Goal: Communication & Community: Answer question/provide support

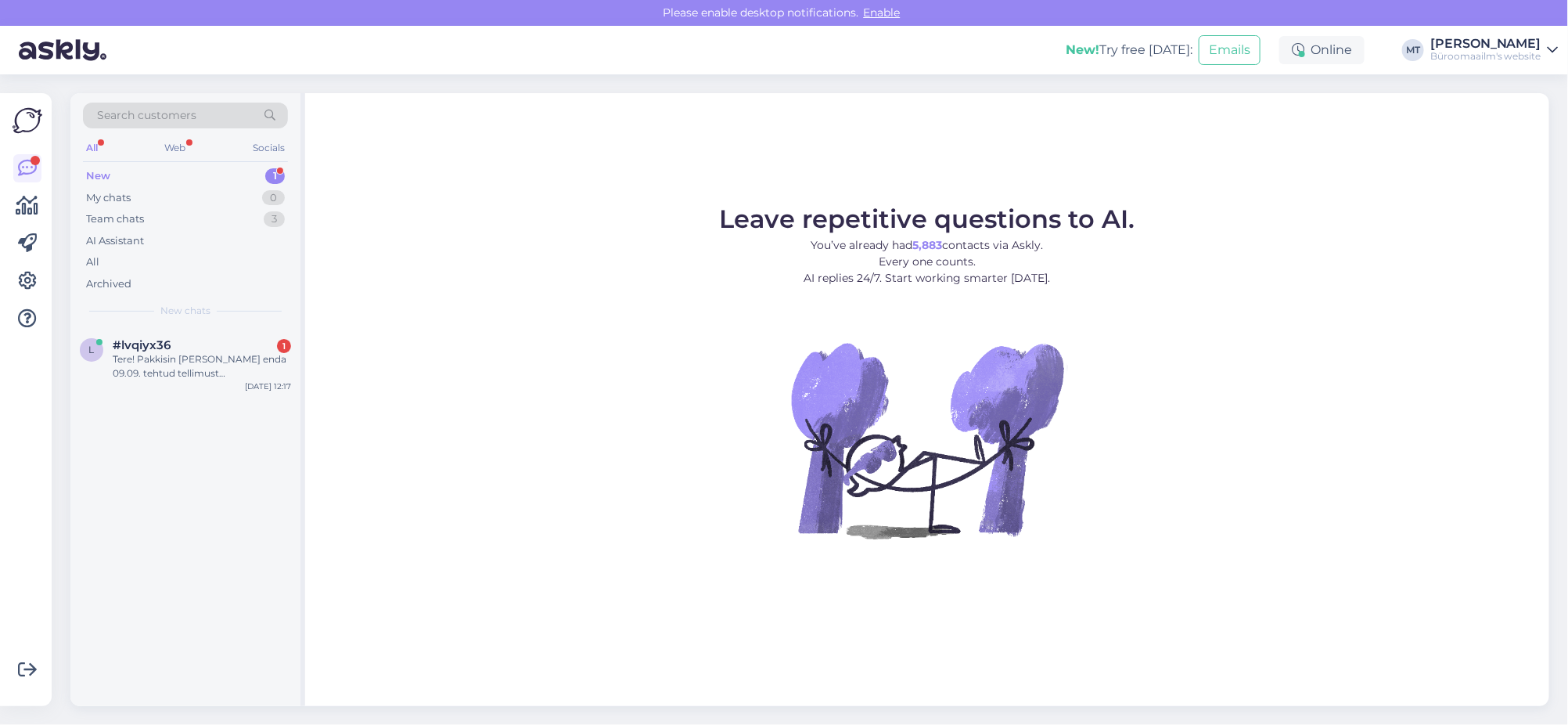
click at [98, 174] on div "New" at bounding box center [99, 176] width 25 height 15
click at [148, 345] on span "#lvqiyx36" at bounding box center [141, 344] width 58 height 14
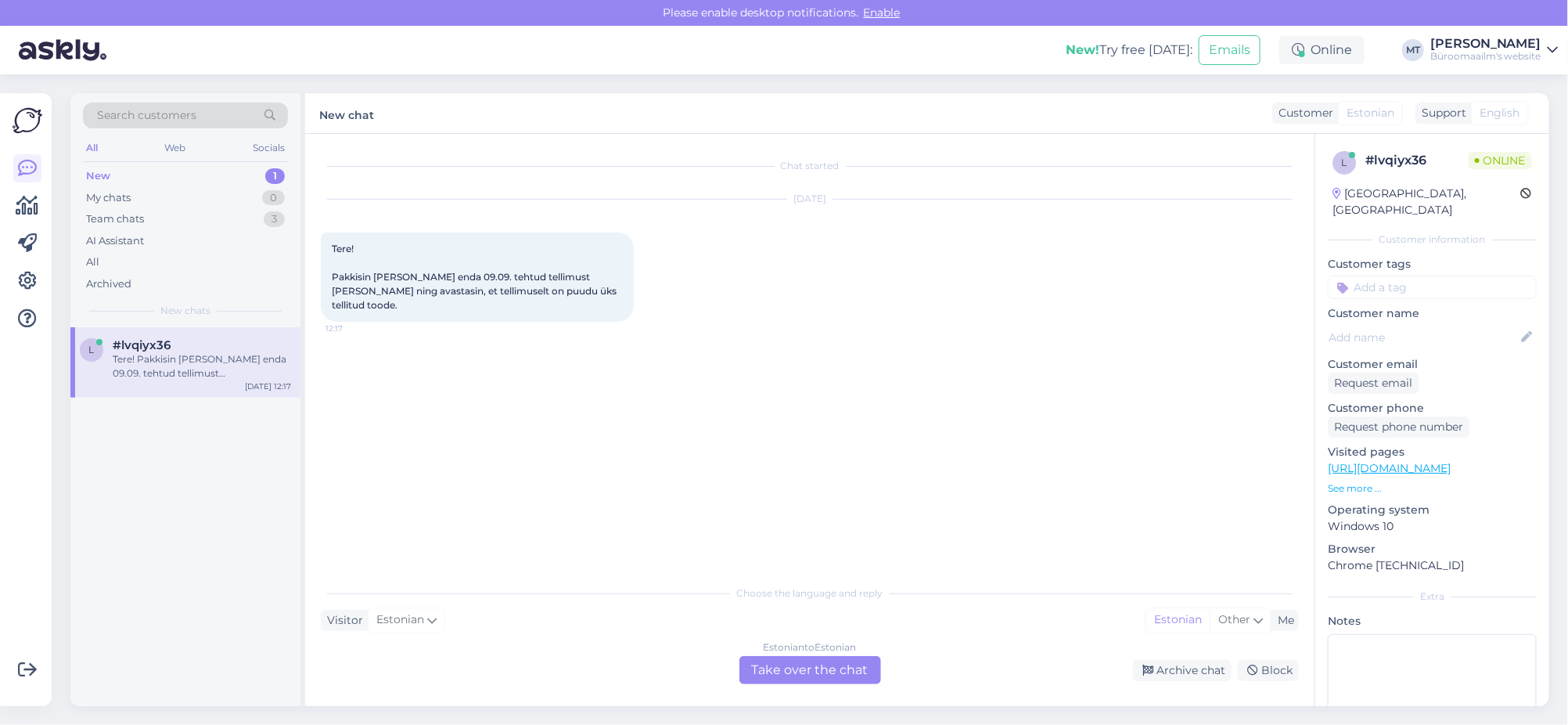
click at [801, 665] on div "Estonian to Estonian Take over the chat" at bounding box center [810, 671] width 142 height 29
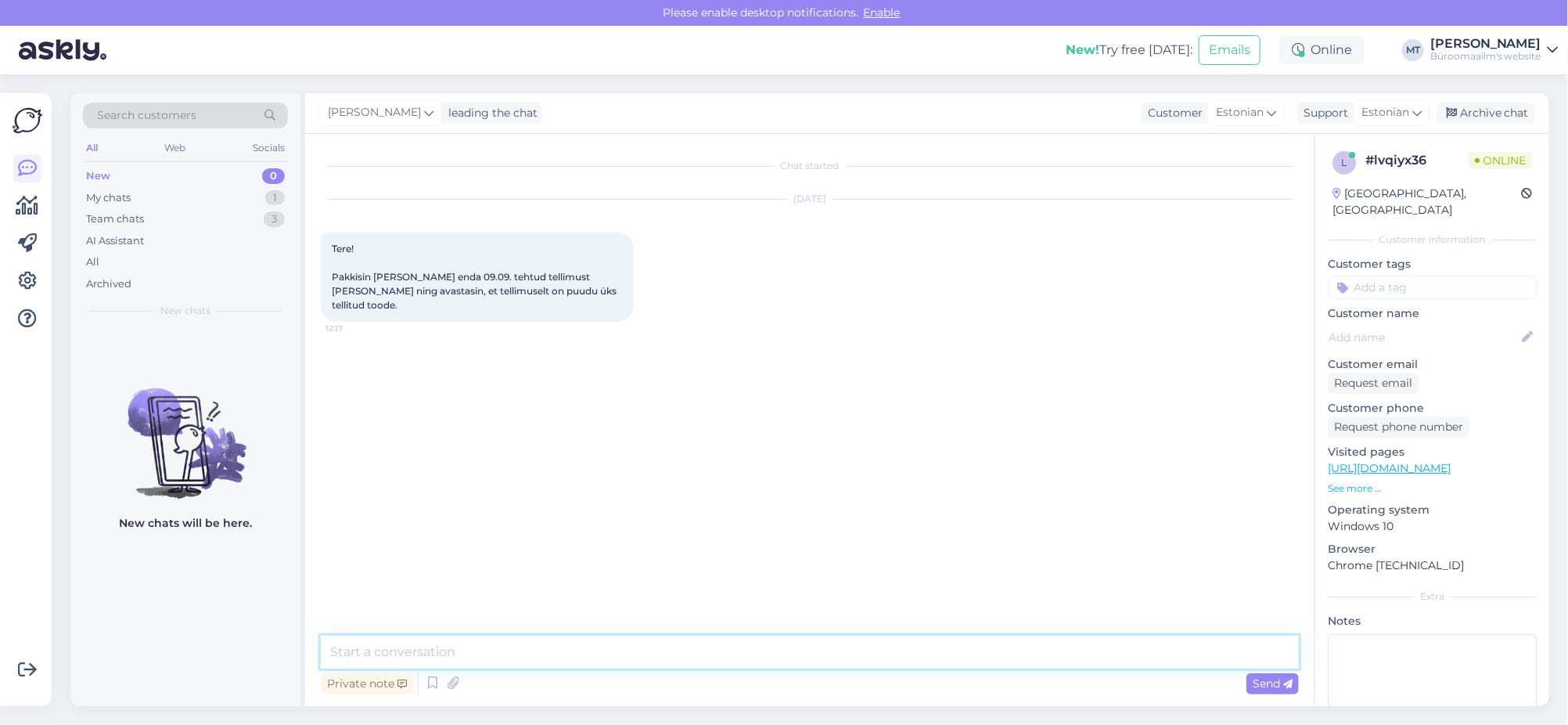
click at [417, 643] on textarea at bounding box center [809, 652] width 978 height 33
type textarea "t"
click at [368, 654] on textarea "Tere. palun täpsustage" at bounding box center [809, 652] width 978 height 33
click at [528, 649] on textarea "Tere. Palun täpsustage" at bounding box center [809, 652] width 978 height 33
type textarea "Tere. Palun täpsustage mis tellimusega on tegu, tellimuse number ?"
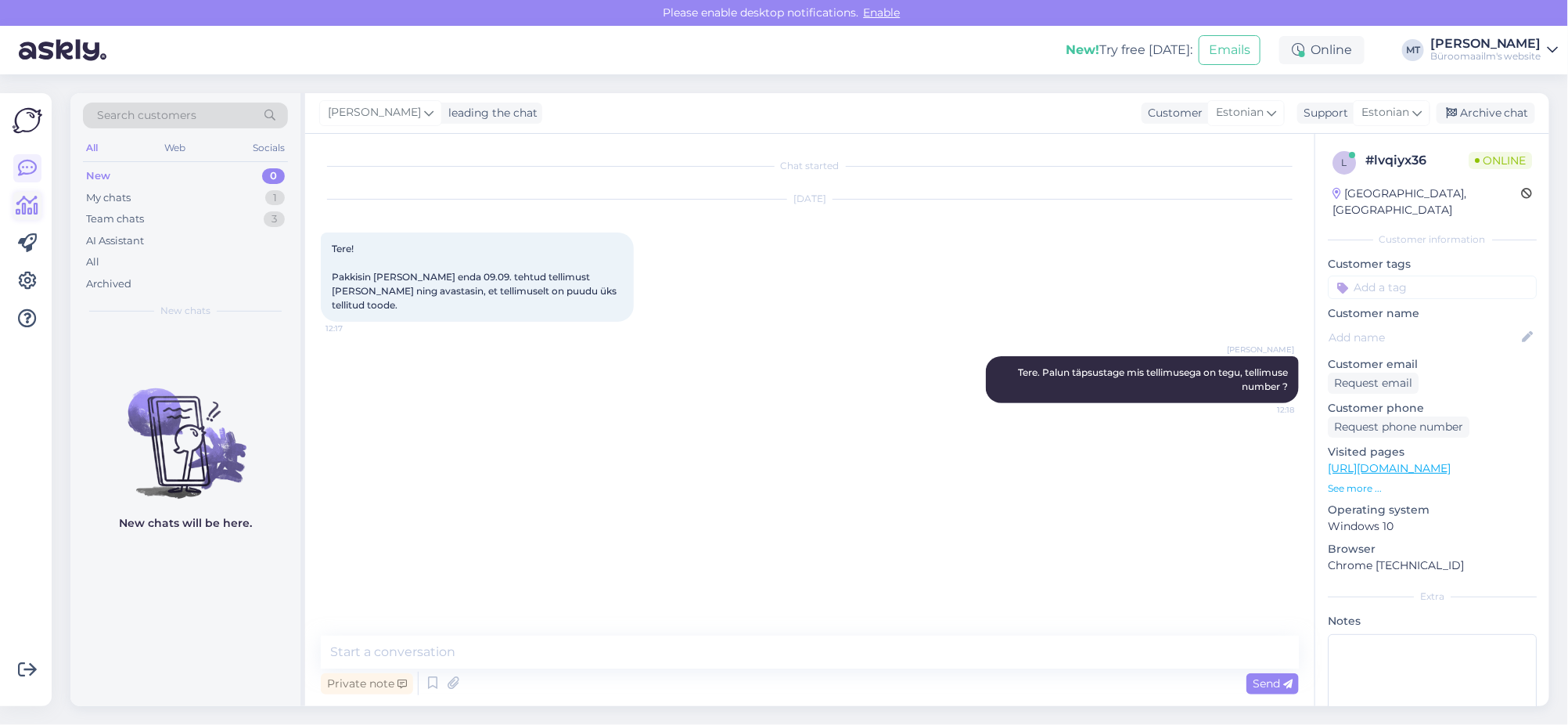
click at [21, 201] on icon at bounding box center [28, 206] width 23 height 19
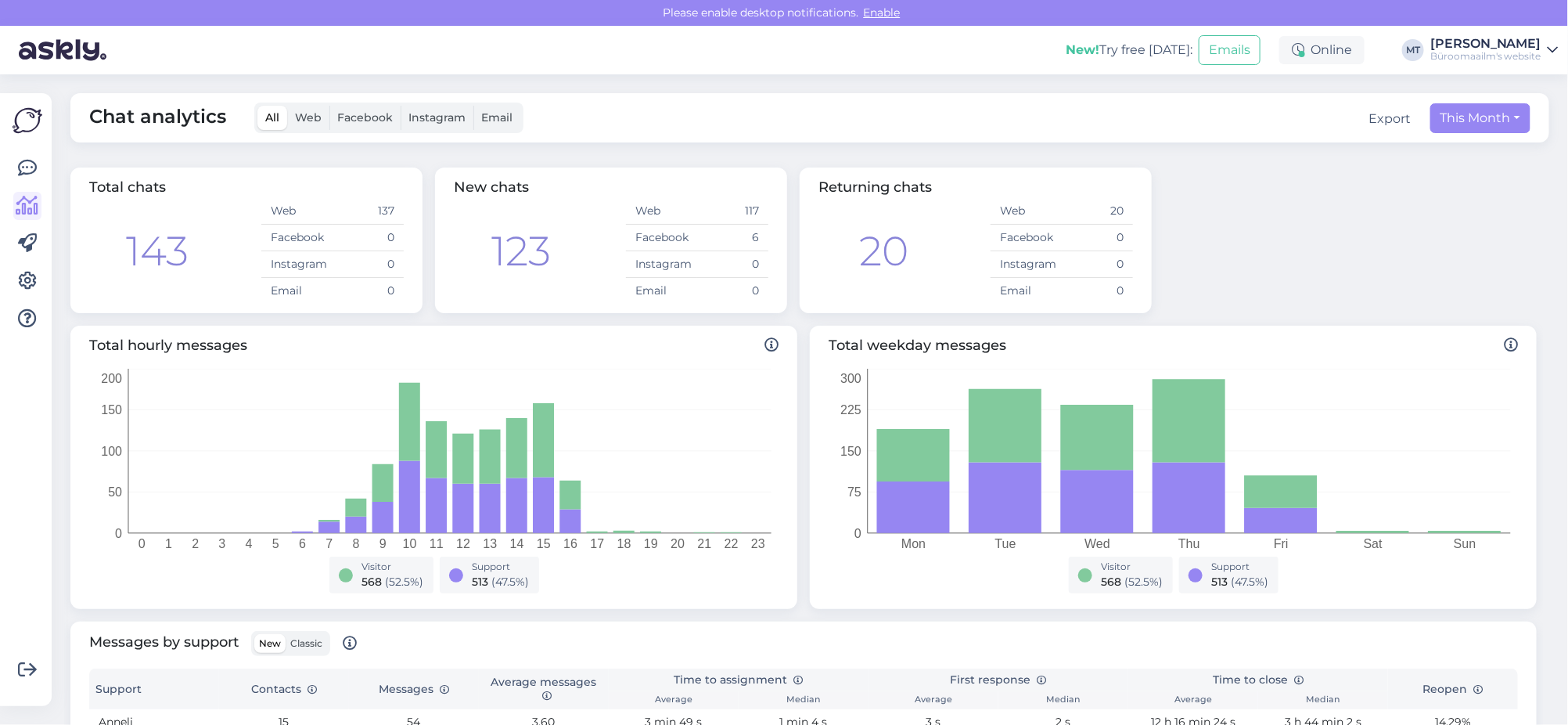
scroll to position [293, 0]
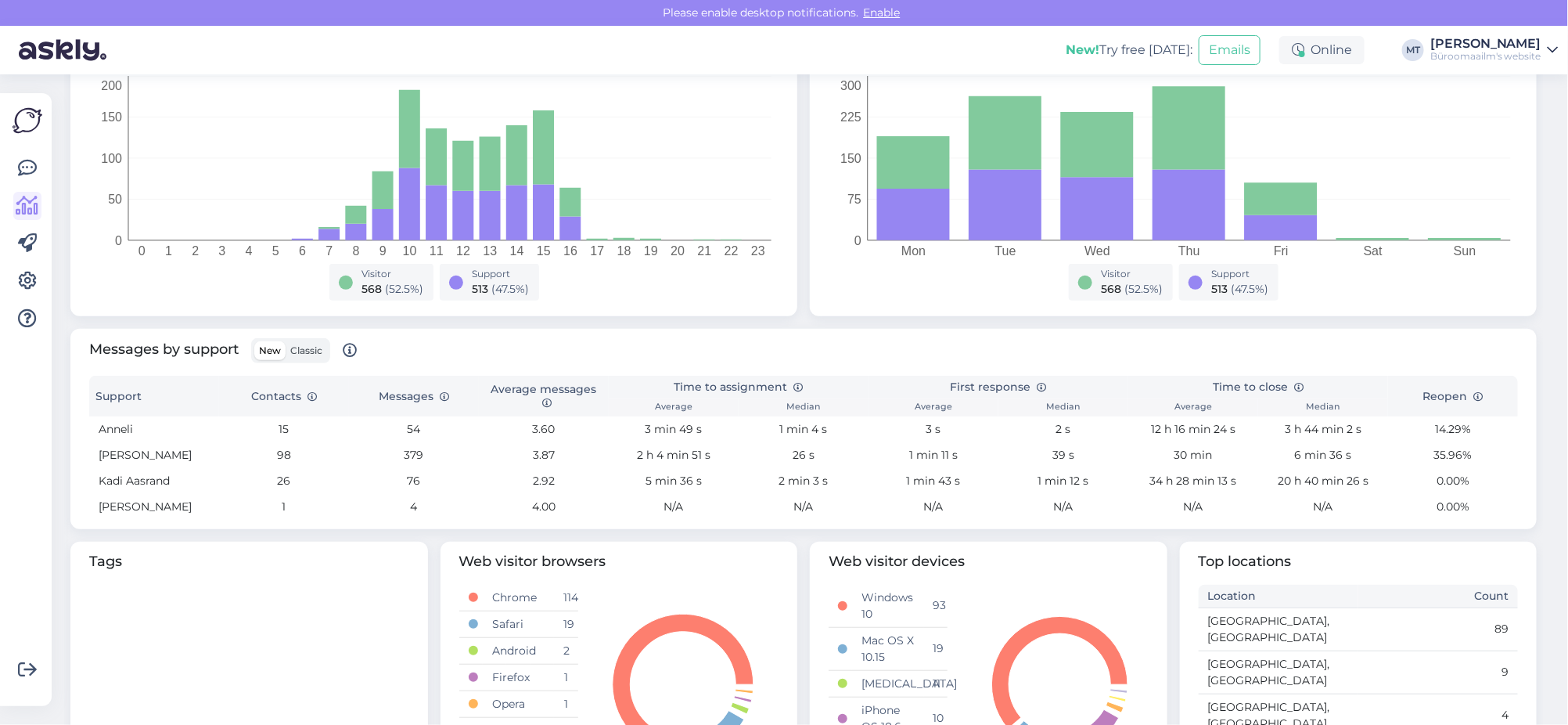
click at [317, 348] on span "Classic" at bounding box center [306, 350] width 32 height 11
click at [285, 342] on input "Classic" at bounding box center [285, 342] width 0 height 0
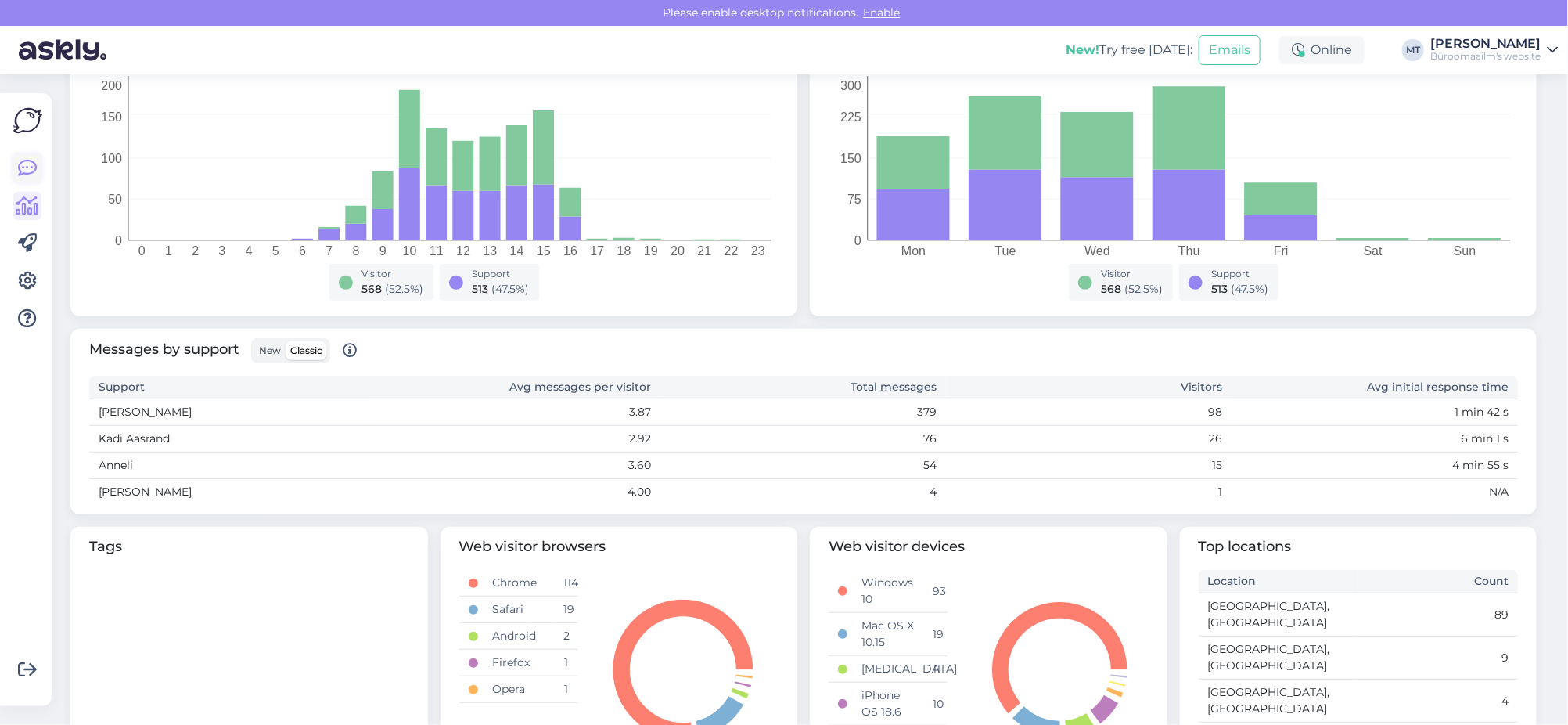
click at [31, 167] on icon at bounding box center [28, 168] width 19 height 19
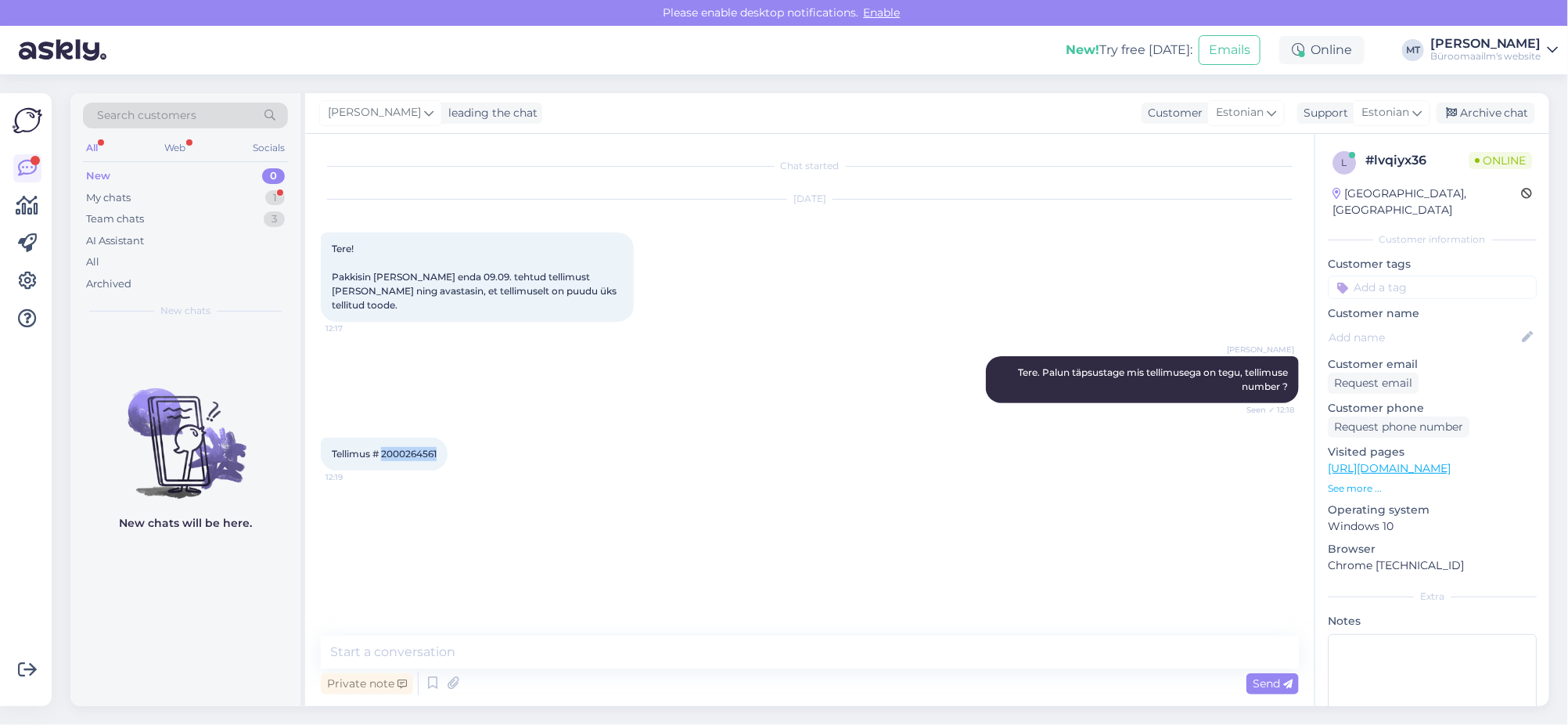
drag, startPoint x: 448, startPoint y: 442, endPoint x: 382, endPoint y: 448, distance: 66.3
click at [382, 448] on div "Tellimus # 2000264561 12:19" at bounding box center [383, 454] width 126 height 33
click at [404, 648] on textarea at bounding box center [809, 652] width 978 height 33
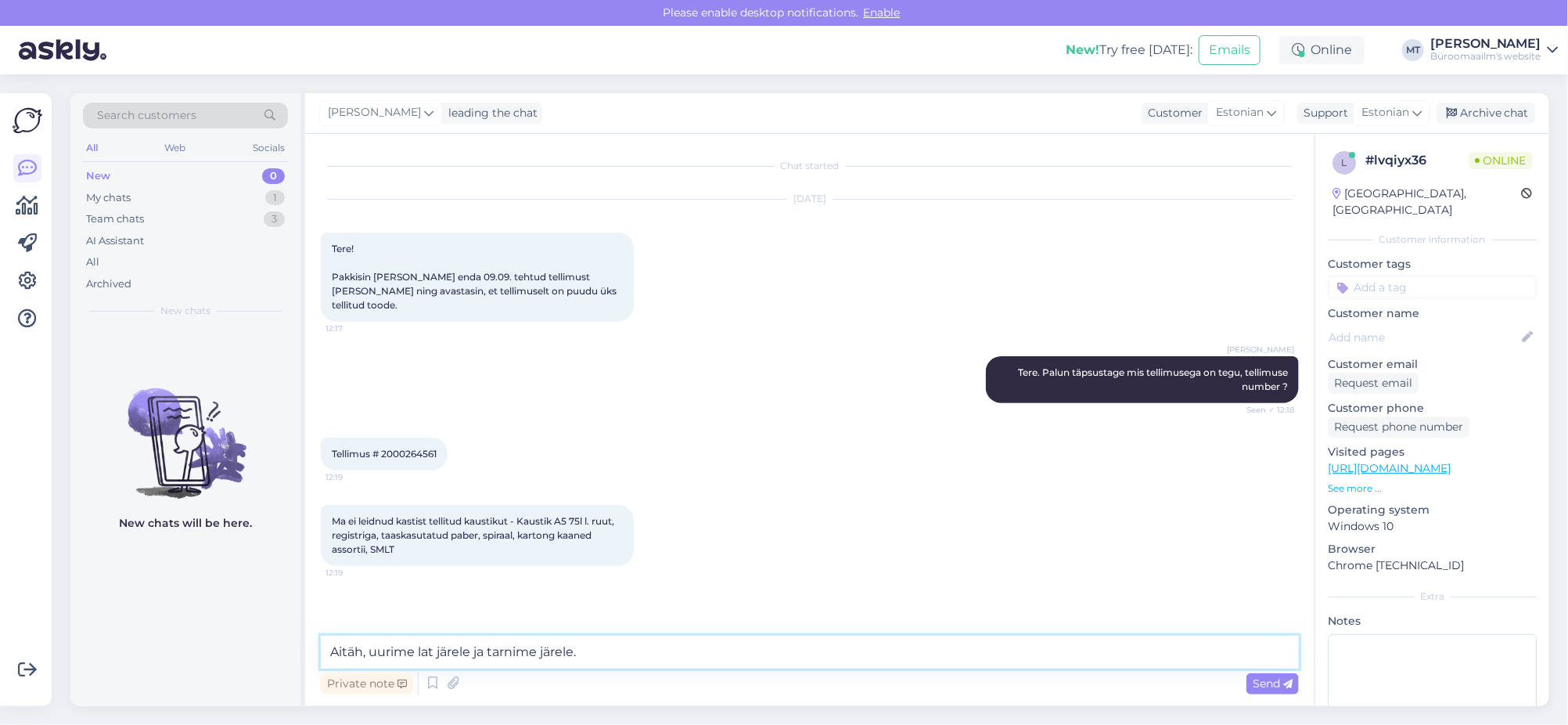
click at [435, 650] on textarea "Aitäh, uurime lat järele ja tarnime järele." at bounding box center [809, 652] width 978 height 33
drag, startPoint x: 683, startPoint y: 660, endPoint x: 542, endPoint y: 664, distance: 141.1
click at [542, 664] on textarea "Aitäh, uurin laost järele ja tarnime järele." at bounding box center [809, 652] width 978 height 33
drag, startPoint x: 700, startPoint y: 656, endPoint x: 472, endPoint y: 664, distance: 228.1
click at [472, 664] on textarea "Aitäh, uurin laost järele ja tarnime puudu oleva toote." at bounding box center [809, 652] width 978 height 33
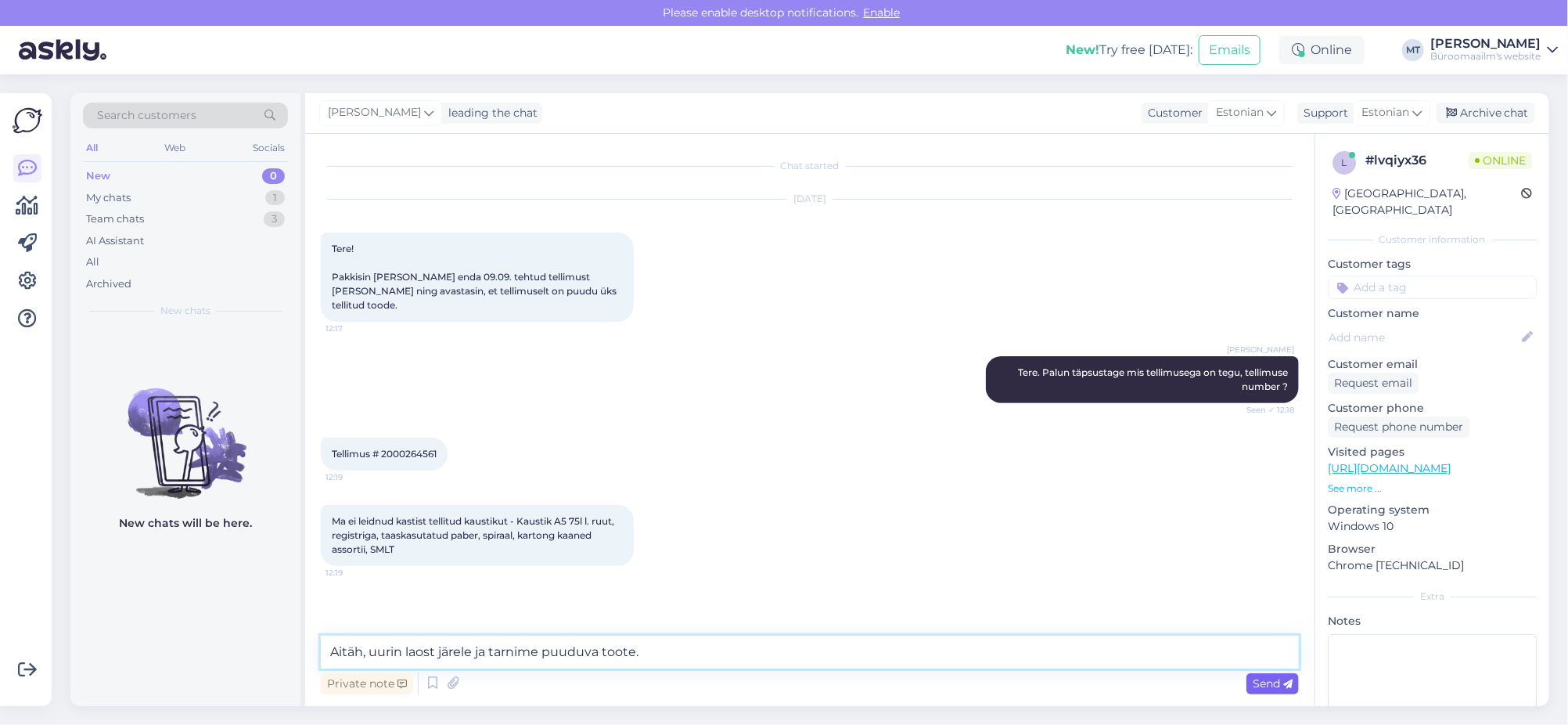
type textarea "Aitäh, uurin laost järele ja tarnime puuduva toote."
click at [1270, 684] on span "Send" at bounding box center [1272, 683] width 40 height 14
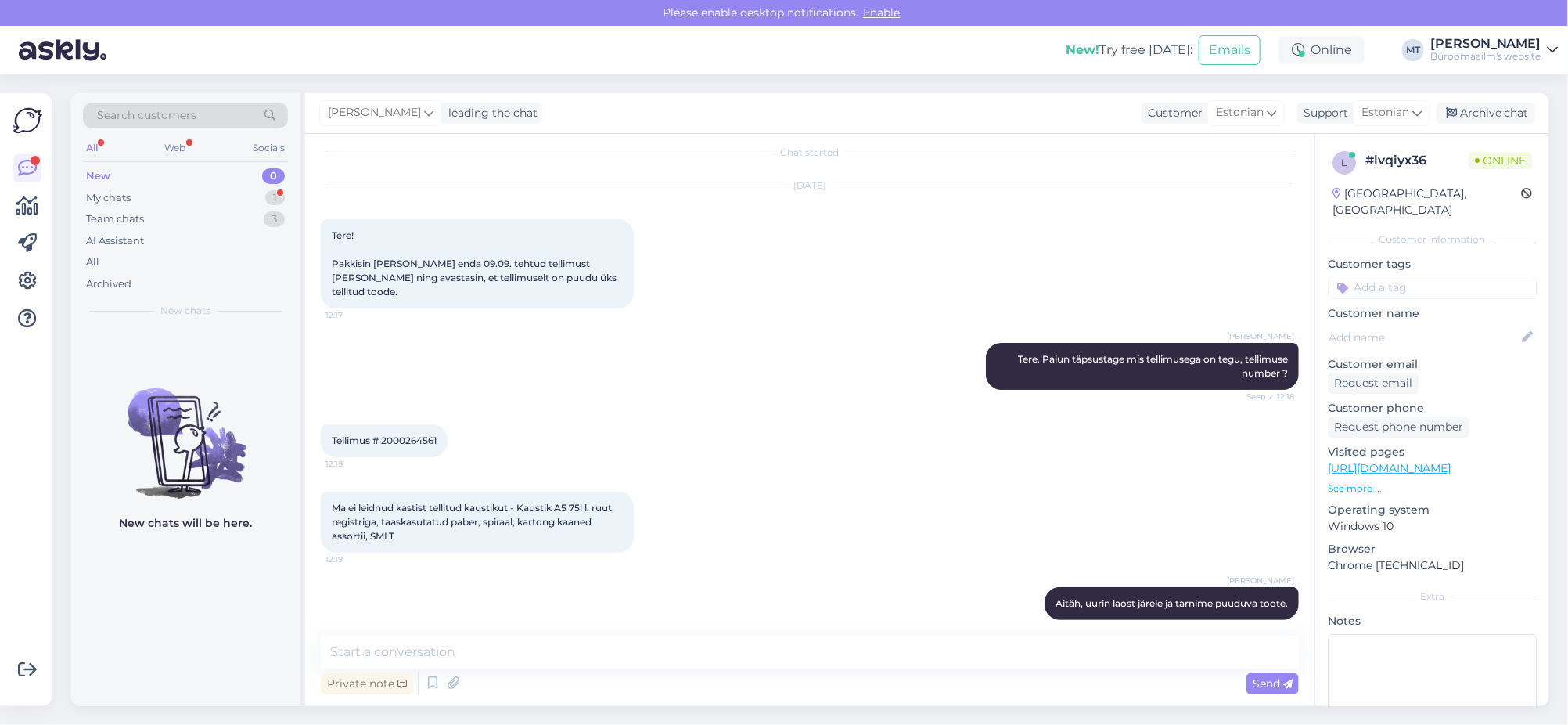
scroll to position [81, 0]
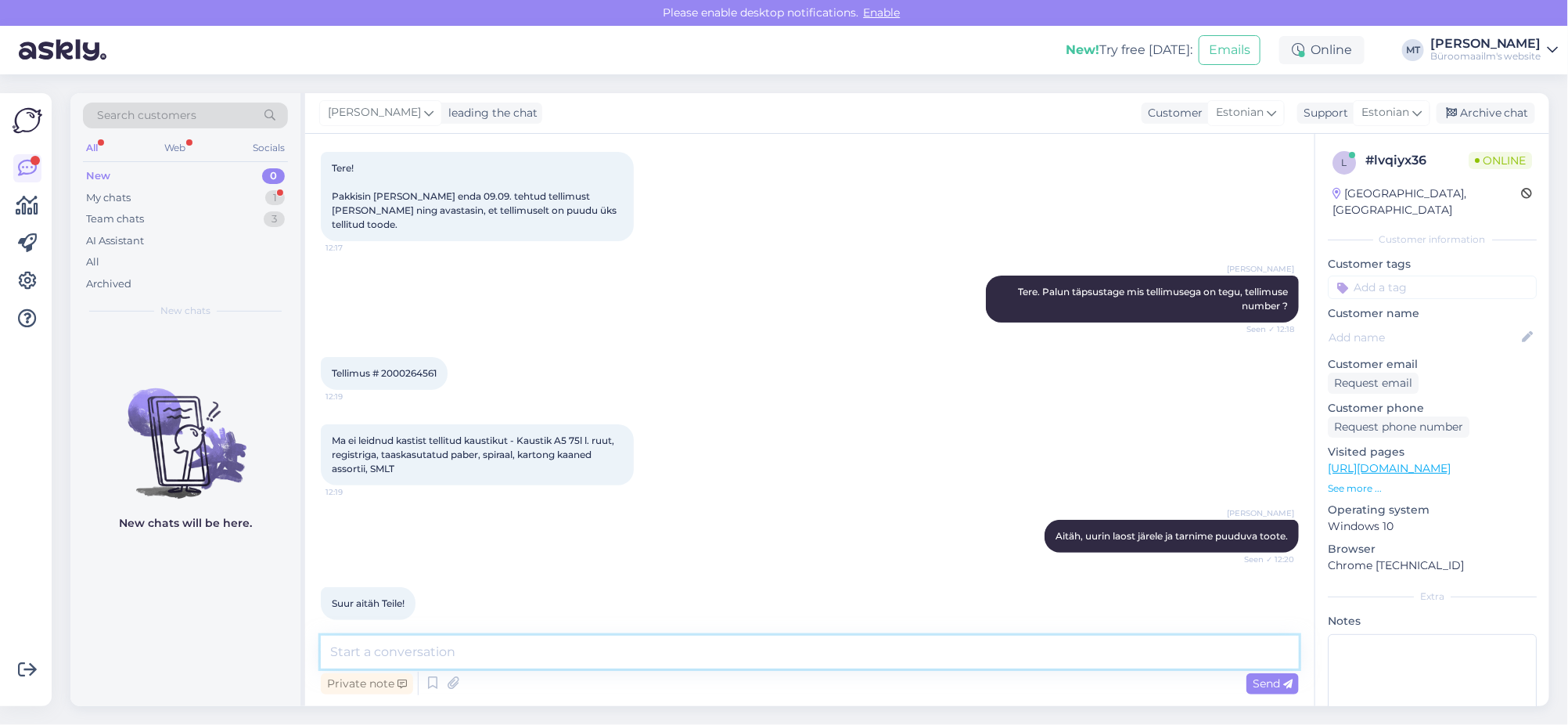
click at [514, 656] on textarea at bounding box center [809, 652] width 978 height 33
type textarea "Aitäh."
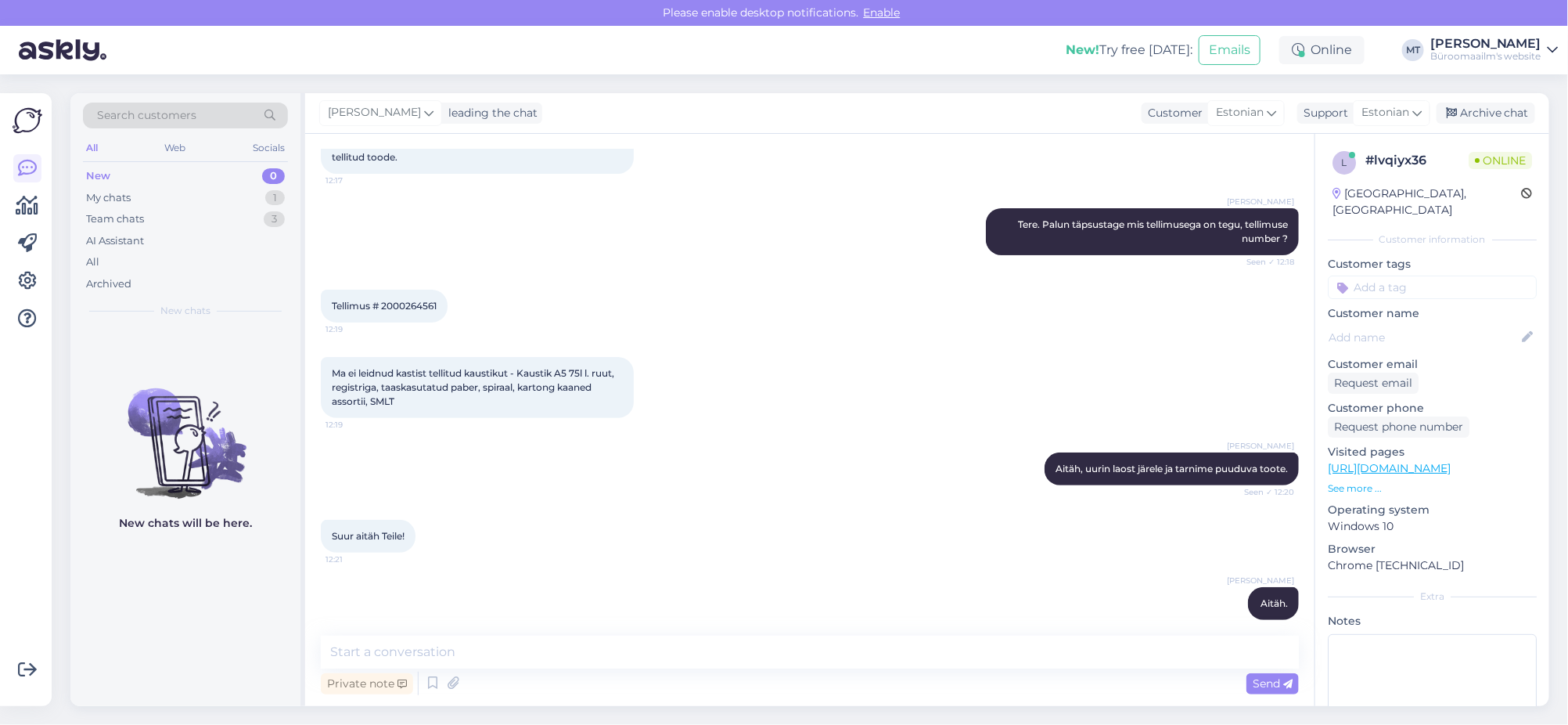
click at [407, 300] on span "Tellimus # 2000264561" at bounding box center [384, 305] width 105 height 11
copy div "2000264561 12:19"
click at [1495, 115] on div "Archive chat" at bounding box center [1486, 113] width 99 height 21
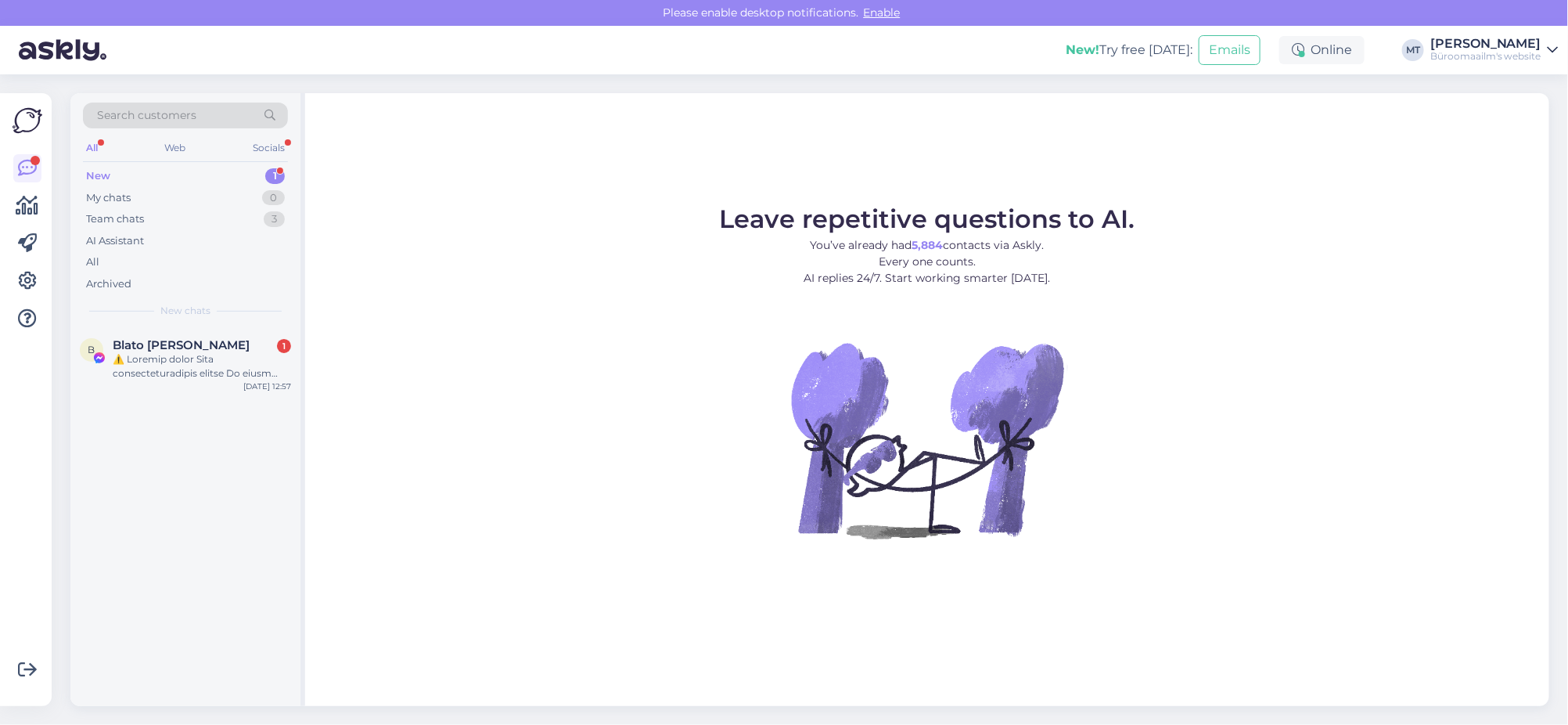
click at [94, 174] on div "New" at bounding box center [99, 176] width 25 height 15
click at [175, 358] on div at bounding box center [202, 366] width 179 height 29
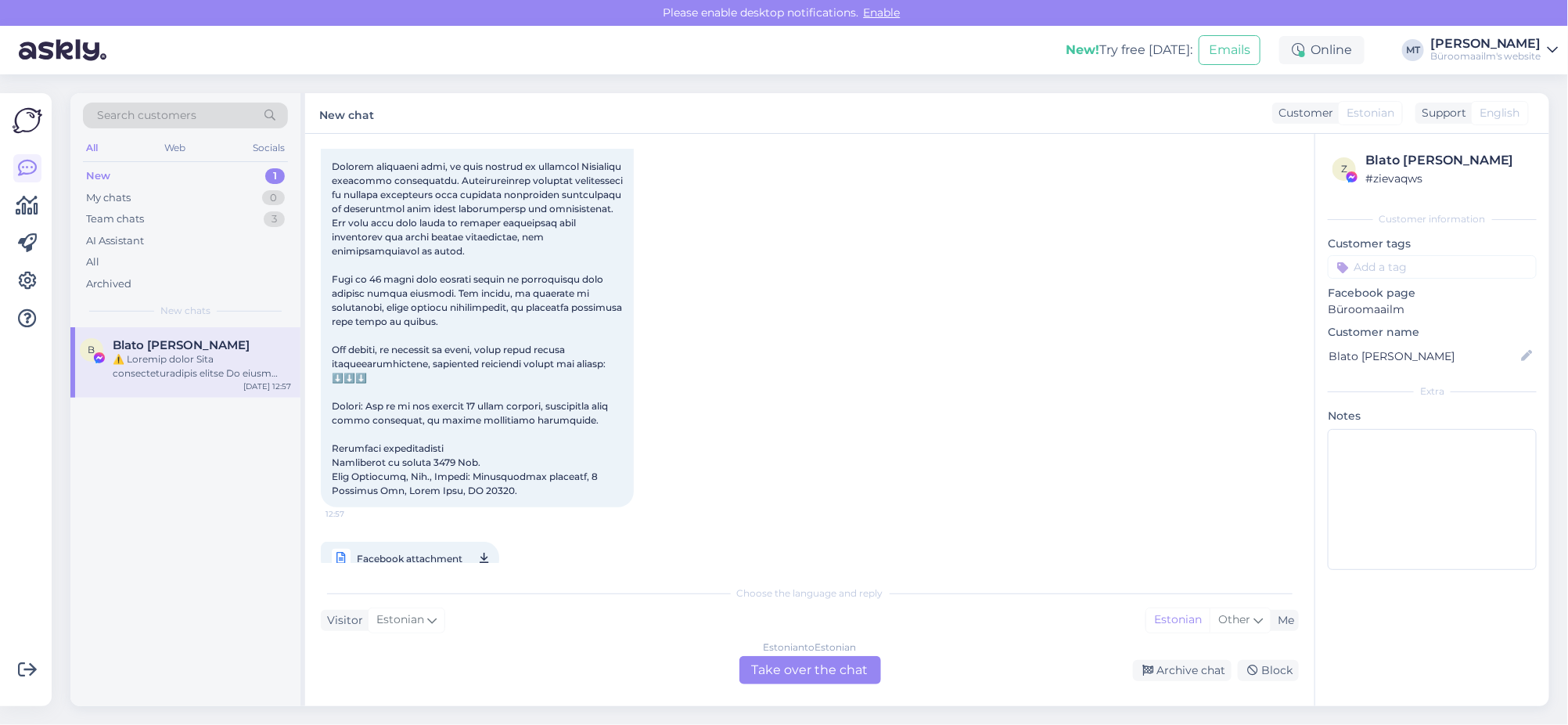
scroll to position [153, 0]
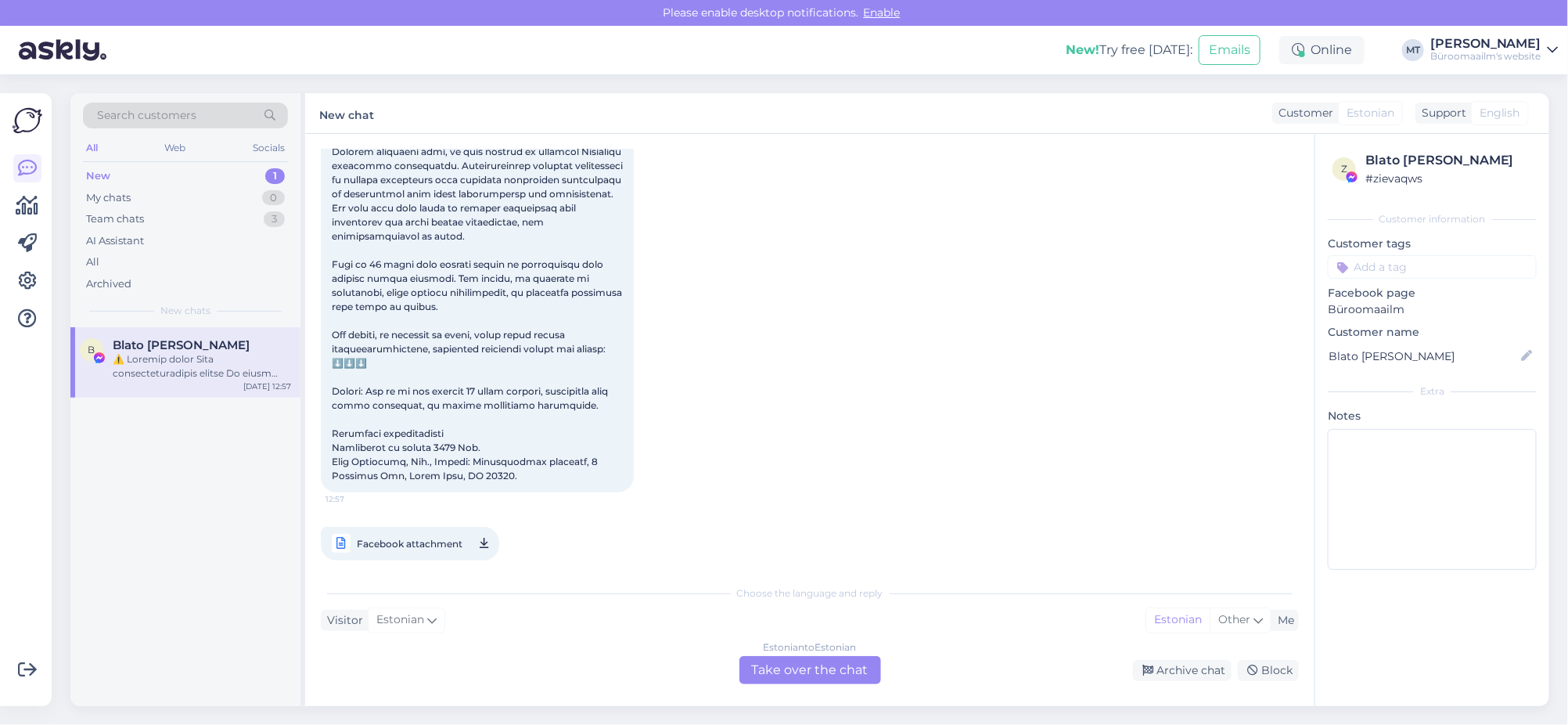
click at [837, 670] on div "Estonian to Estonian Take over the chat" at bounding box center [810, 671] width 142 height 29
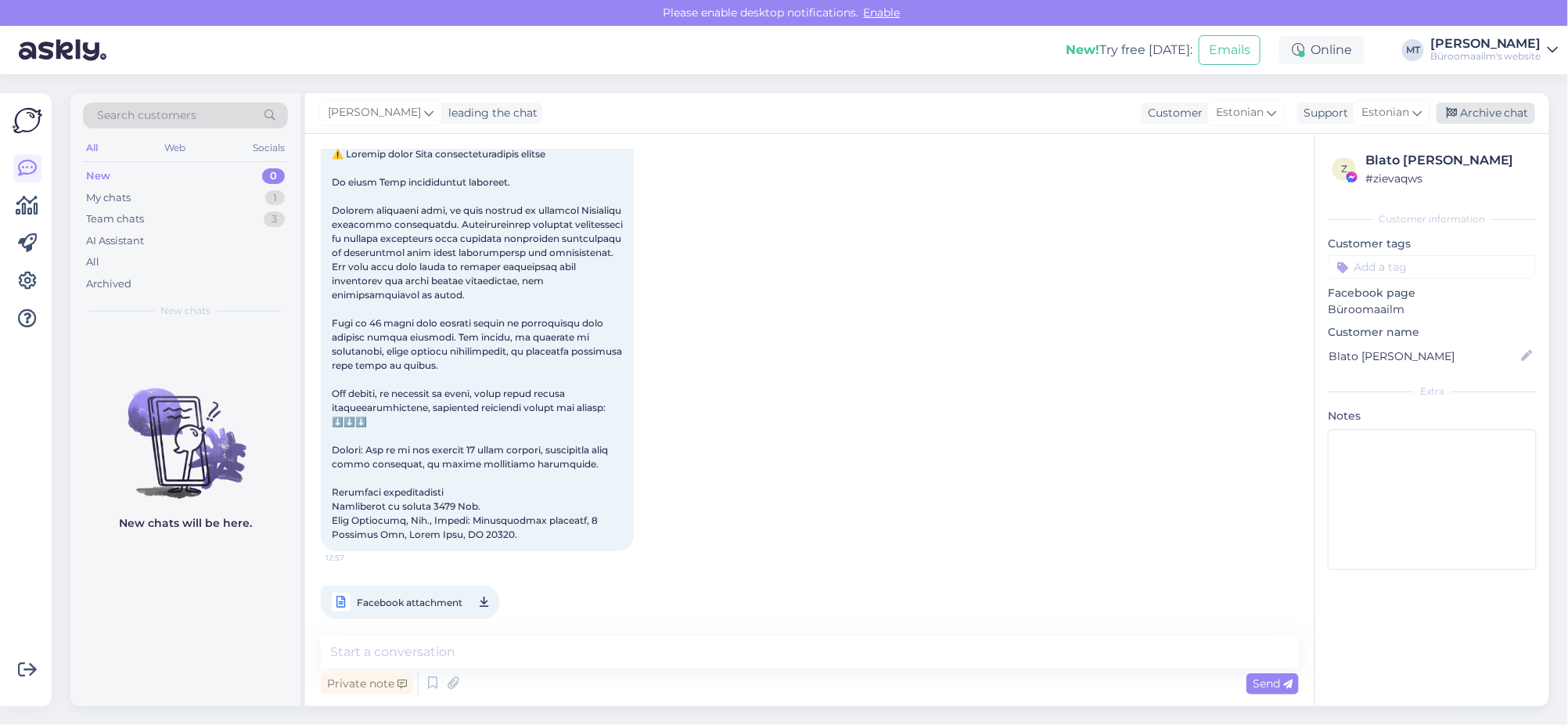
click at [1482, 108] on div "Archive chat" at bounding box center [1486, 113] width 99 height 21
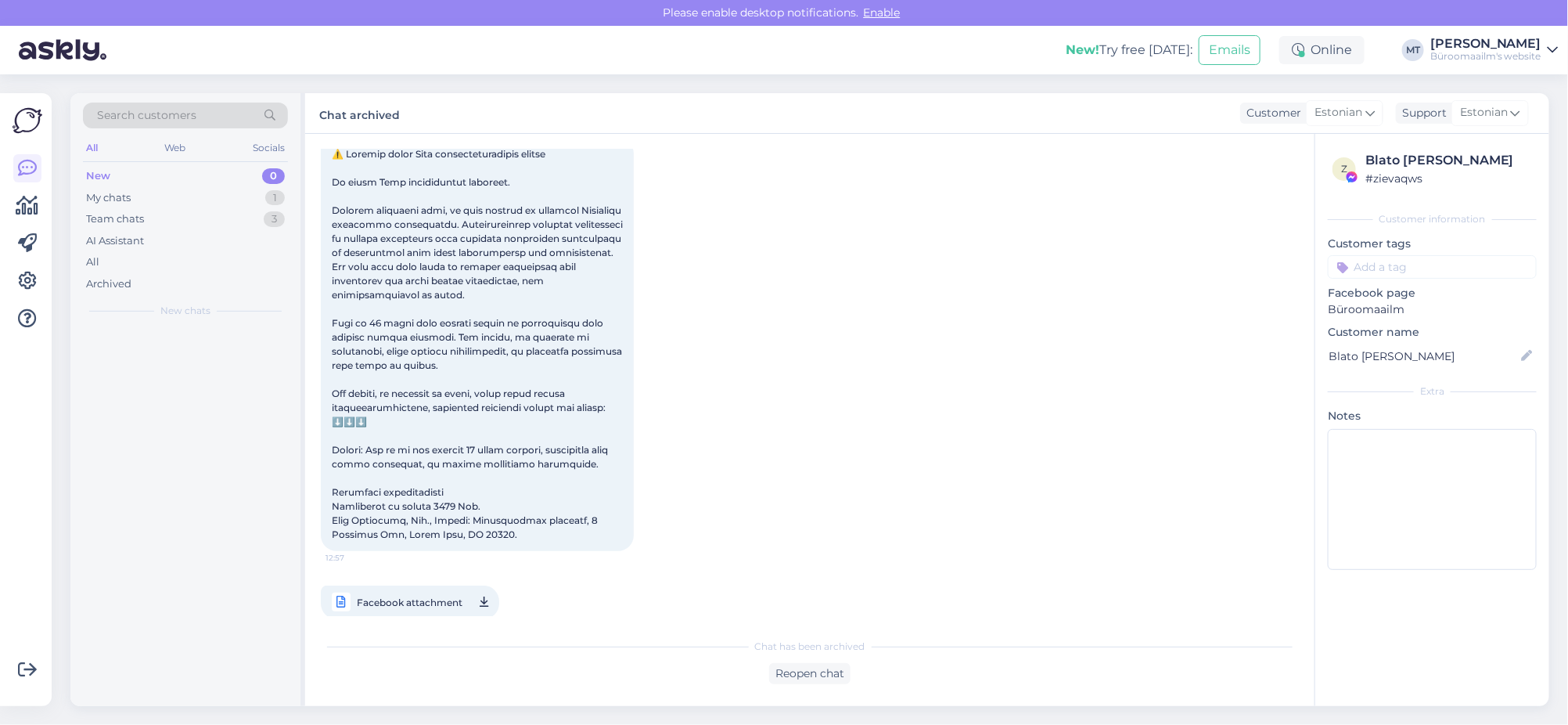
scroll to position [100, 0]
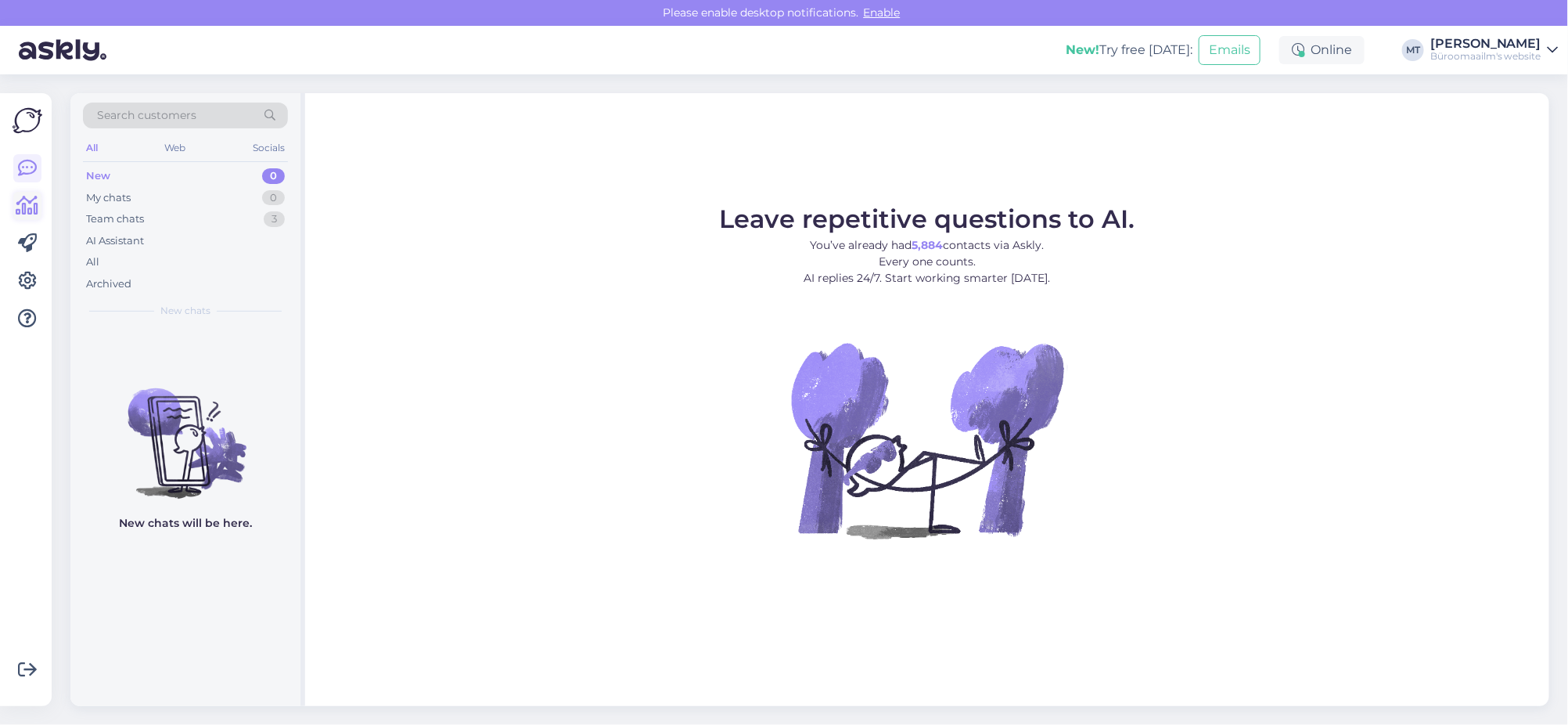
click at [28, 209] on icon at bounding box center [28, 206] width 23 height 19
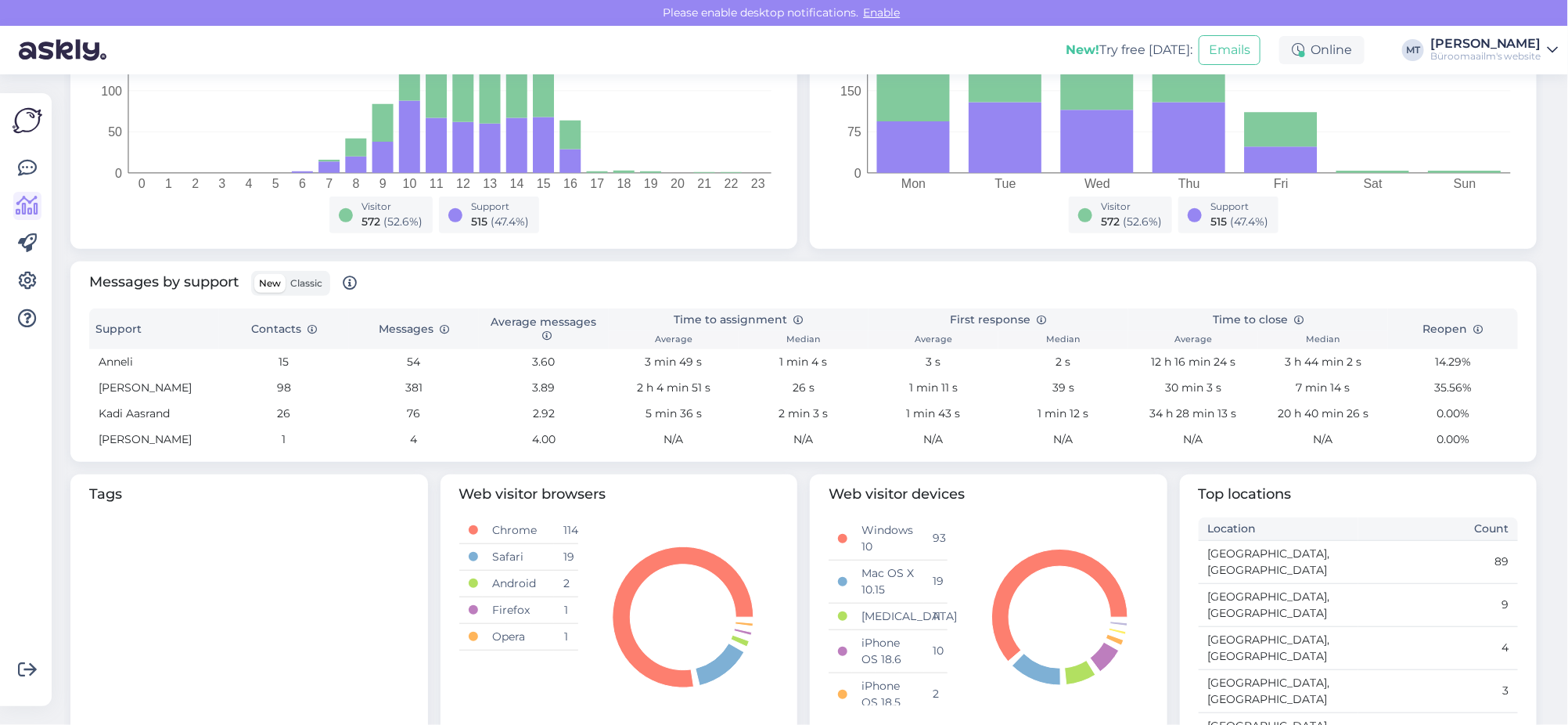
scroll to position [391, 0]
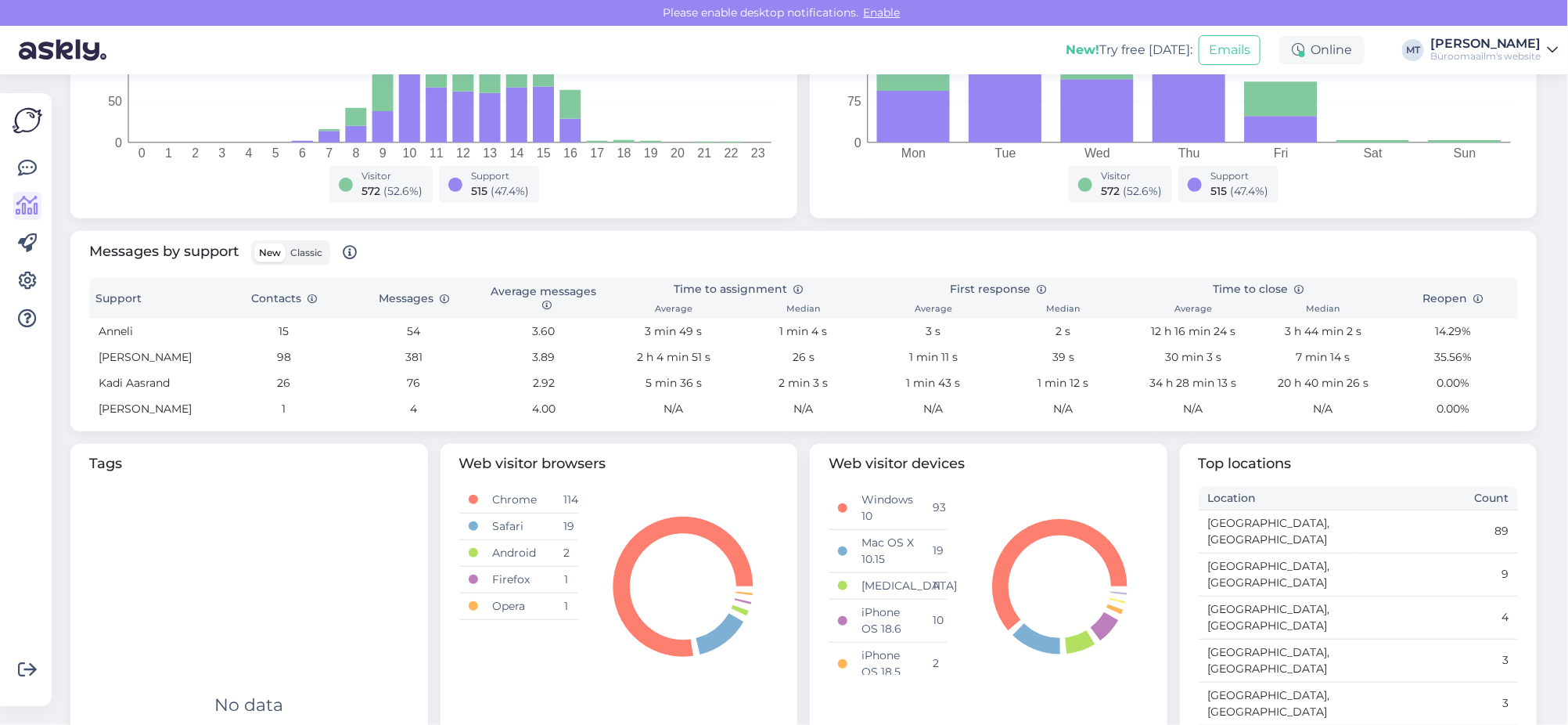
click at [307, 251] on span "Classic" at bounding box center [306, 252] width 32 height 11
click at [285, 244] on input "Classic" at bounding box center [285, 244] width 0 height 0
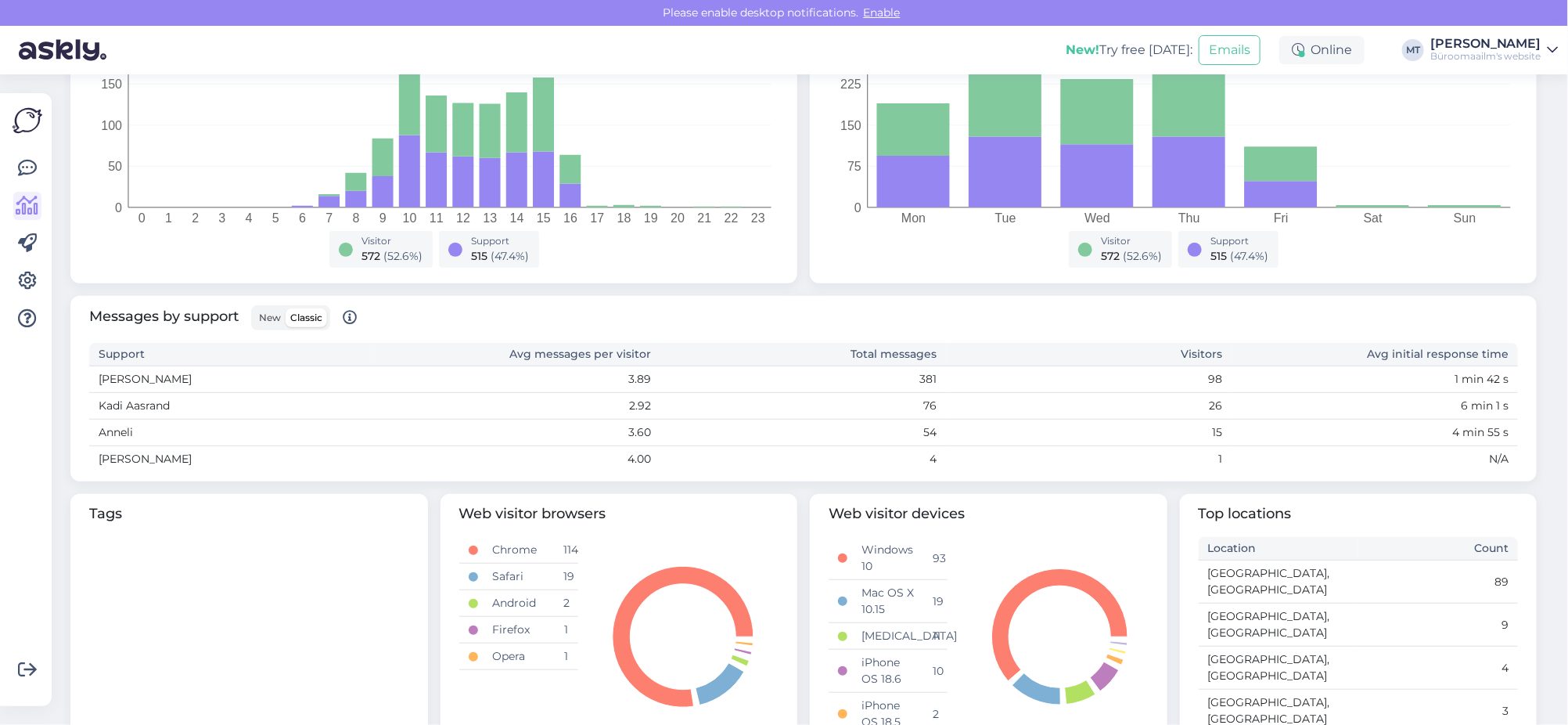
scroll to position [293, 0]
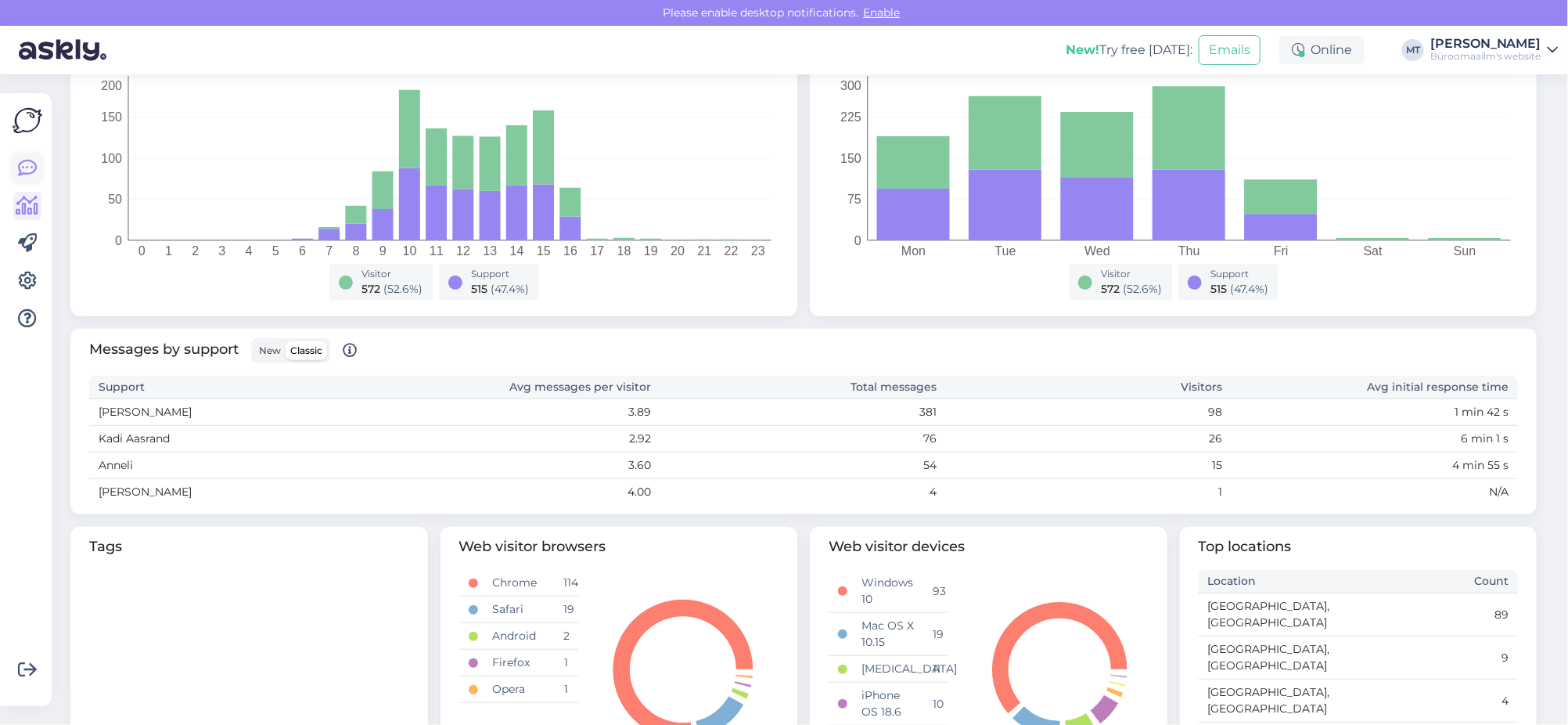
click at [24, 167] on icon at bounding box center [28, 168] width 19 height 19
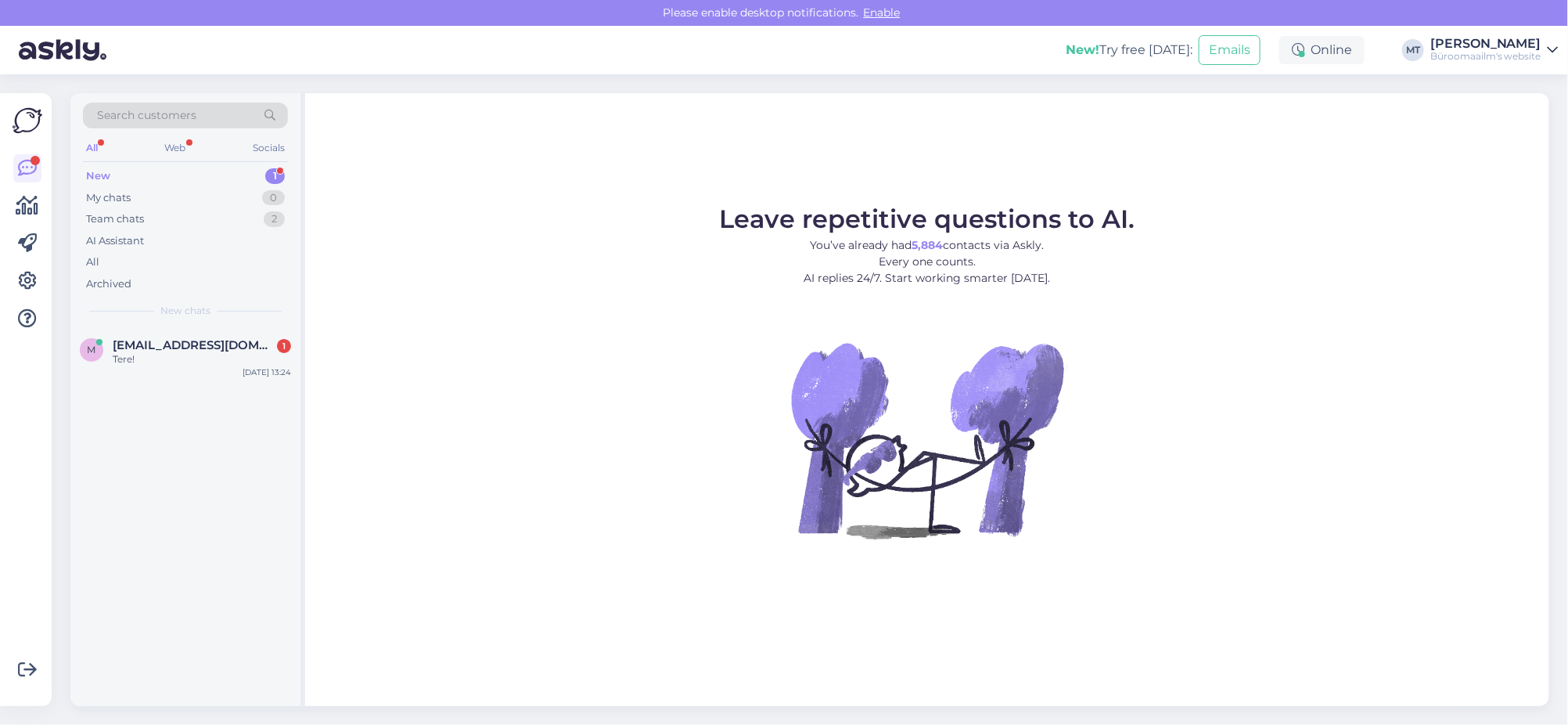
click at [104, 170] on div "New" at bounding box center [99, 176] width 25 height 15
click at [158, 343] on span "[EMAIL_ADDRESS][DOMAIN_NAME]" at bounding box center [193, 344] width 163 height 14
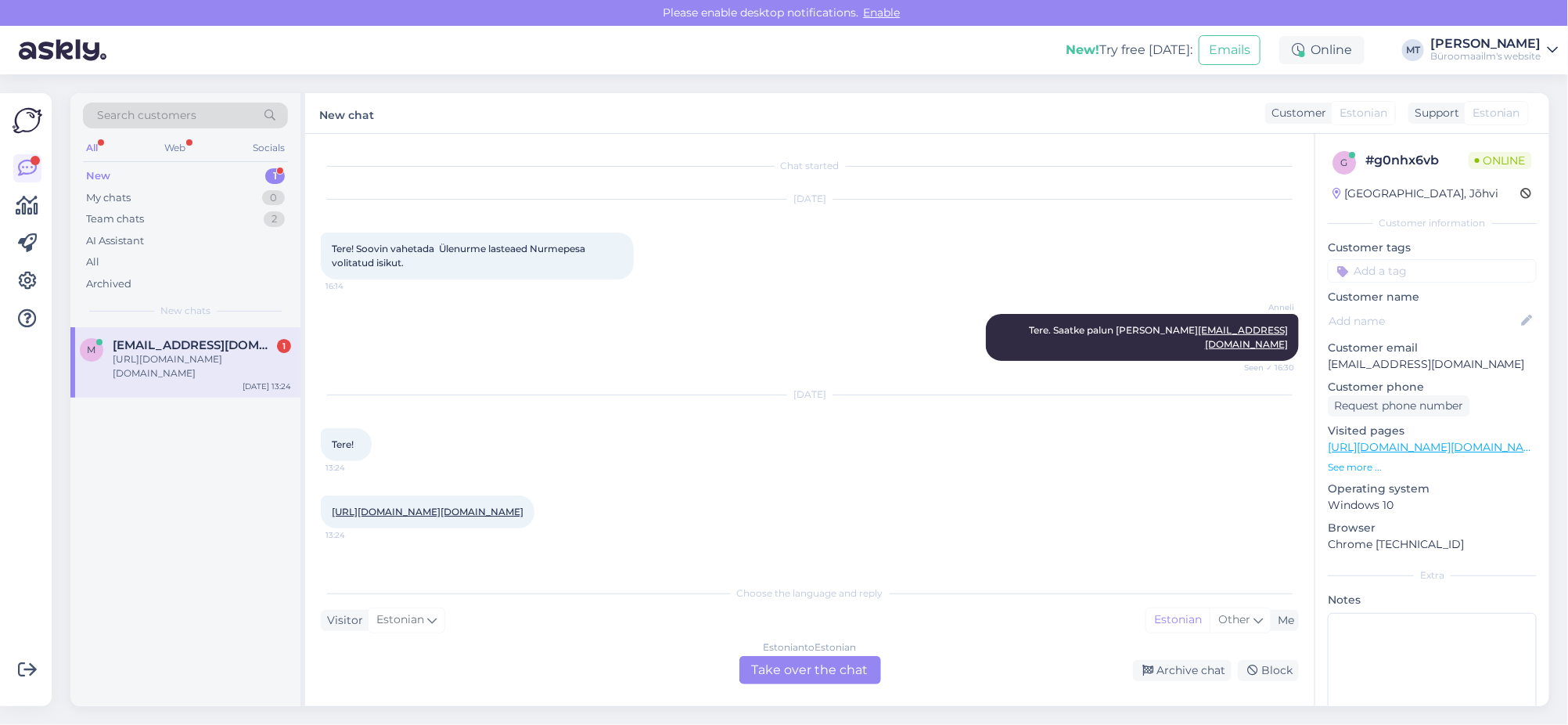
click at [815, 668] on div "Estonian to Estonian Take over the chat" at bounding box center [810, 671] width 142 height 29
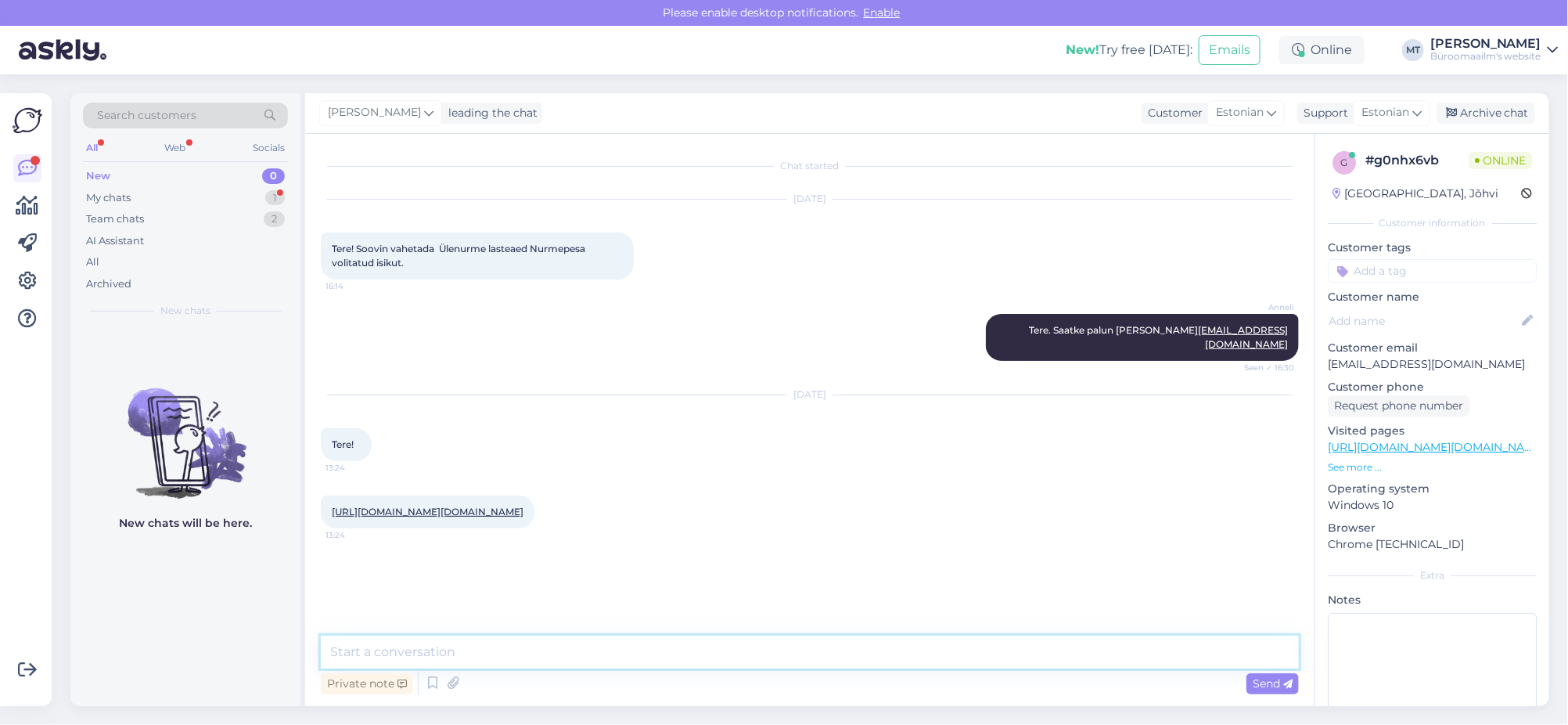
click at [474, 664] on textarea at bounding box center [809, 652] width 978 height 33
type textarea "t"
type textarea "Tere."
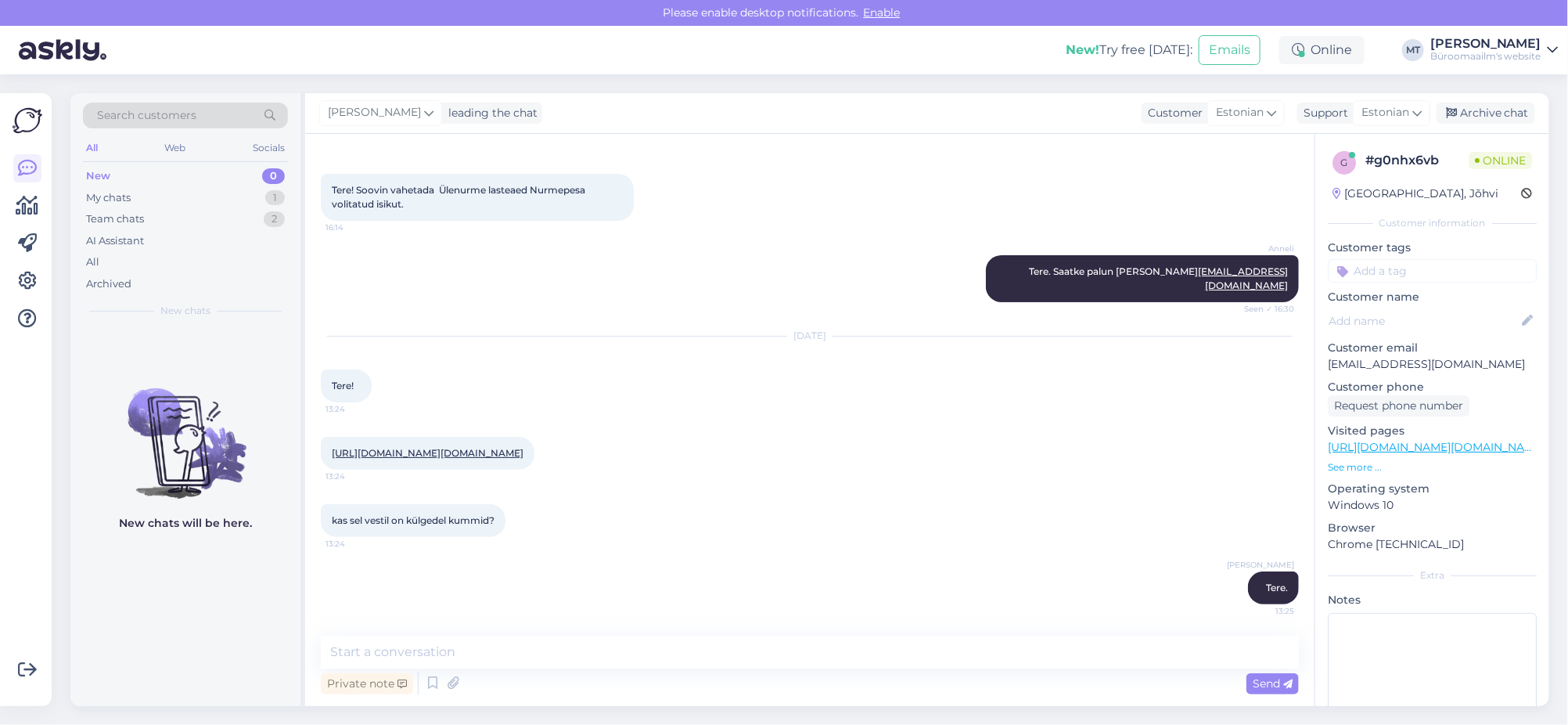
click at [459, 448] on link "https://www.byroomaailm.ee/reklaamkingitused/tooriistad/helkurvest-lastele-kido…" at bounding box center [428, 453] width 192 height 11
click at [453, 654] on textarea at bounding box center [809, 652] width 978 height 33
type textarea "Kohe uurin, vastusega läheb natuke aega."
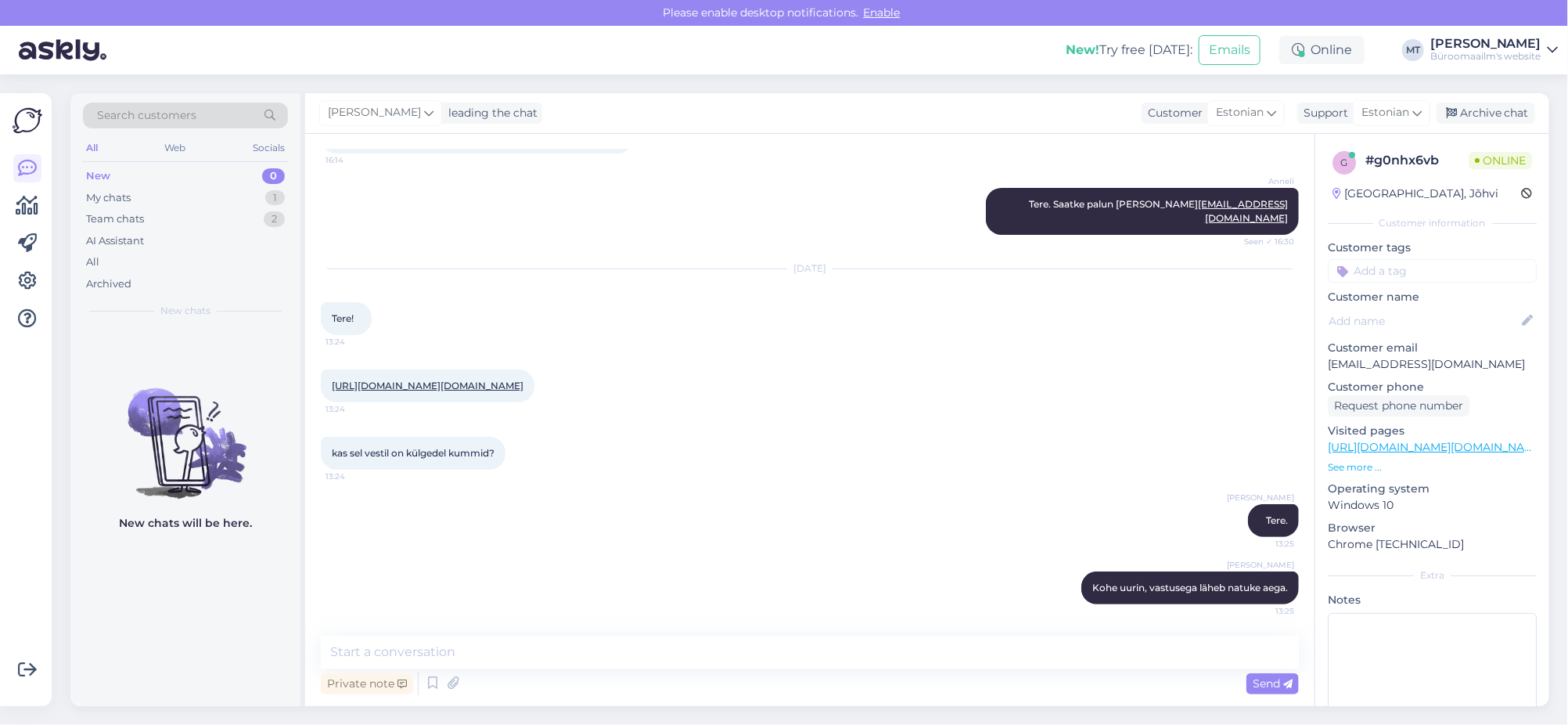
click at [514, 391] on link "https://www.byroomaailm.ee/reklaamkingitused/tooriistad/helkurvest-lastele-kido…" at bounding box center [428, 385] width 192 height 11
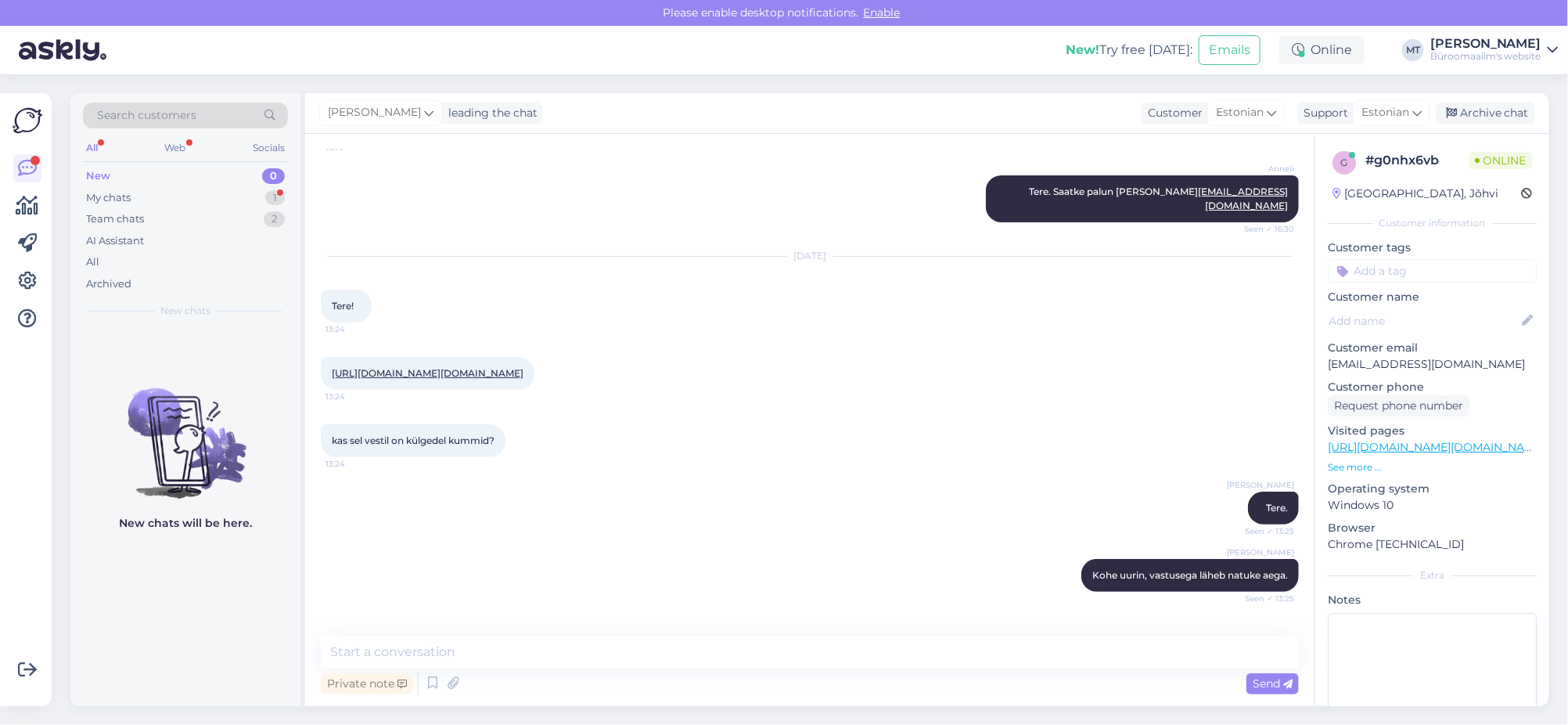
scroll to position [206, 0]
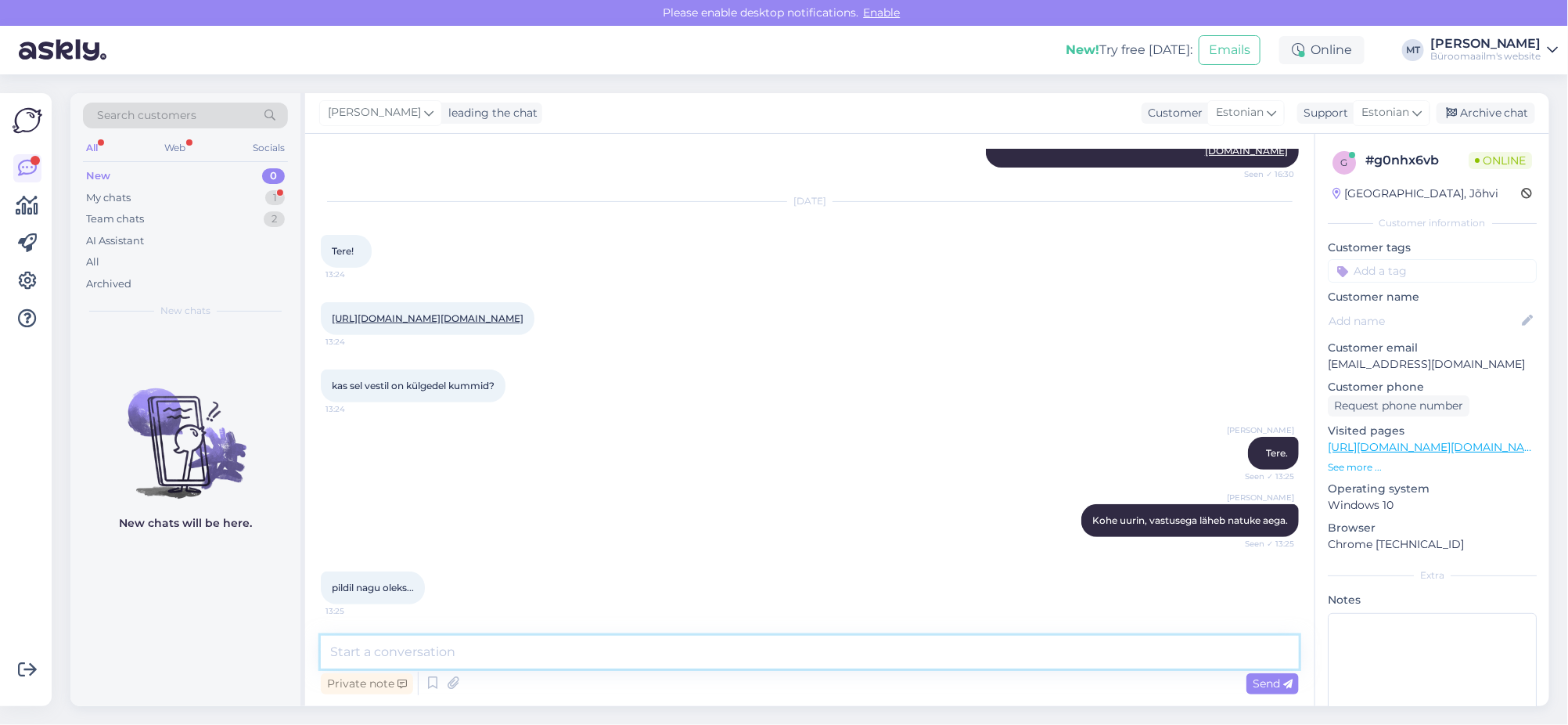
click at [426, 655] on textarea at bounding box center [809, 652] width 978 height 33
type textarea "kohe vastan, 5 min."
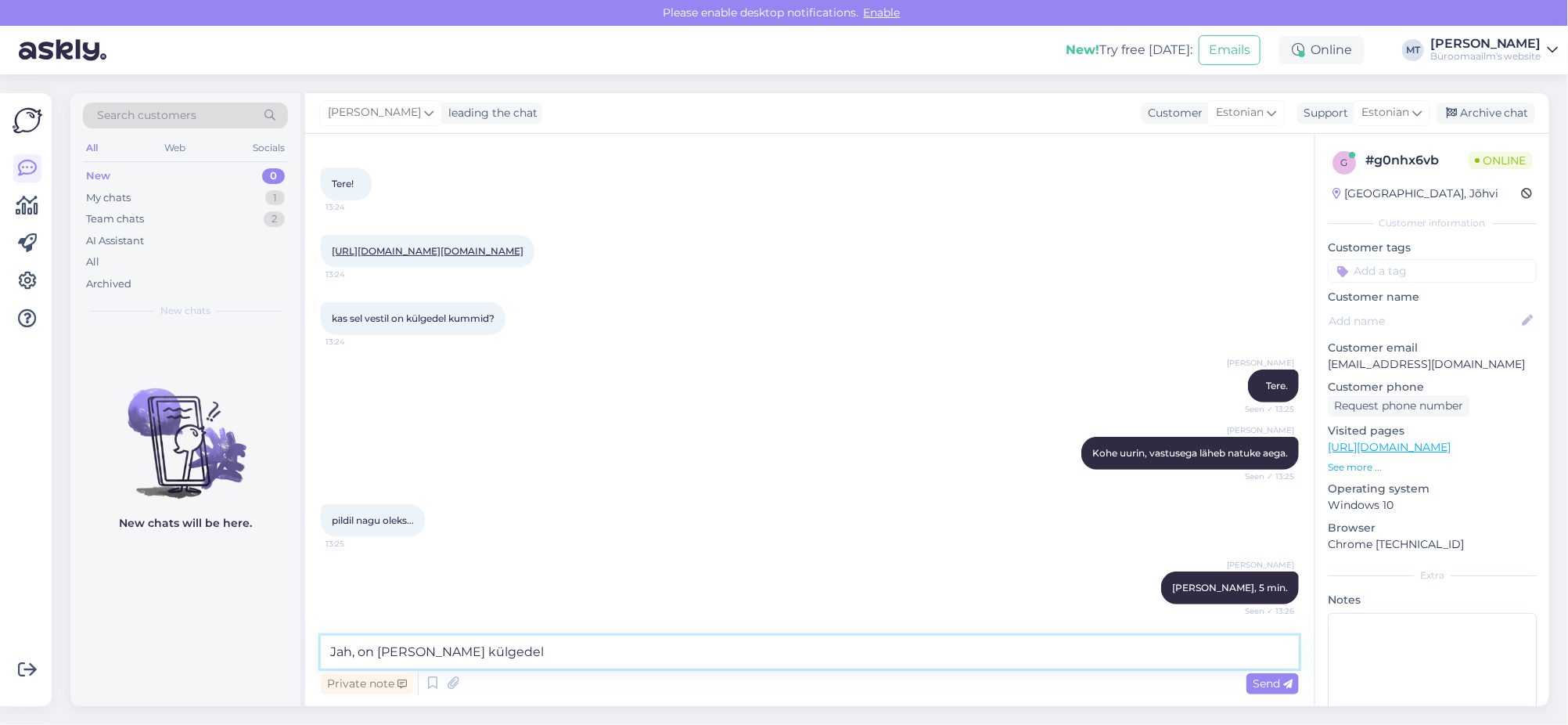
type textarea "Jah, on kumm külgedel."
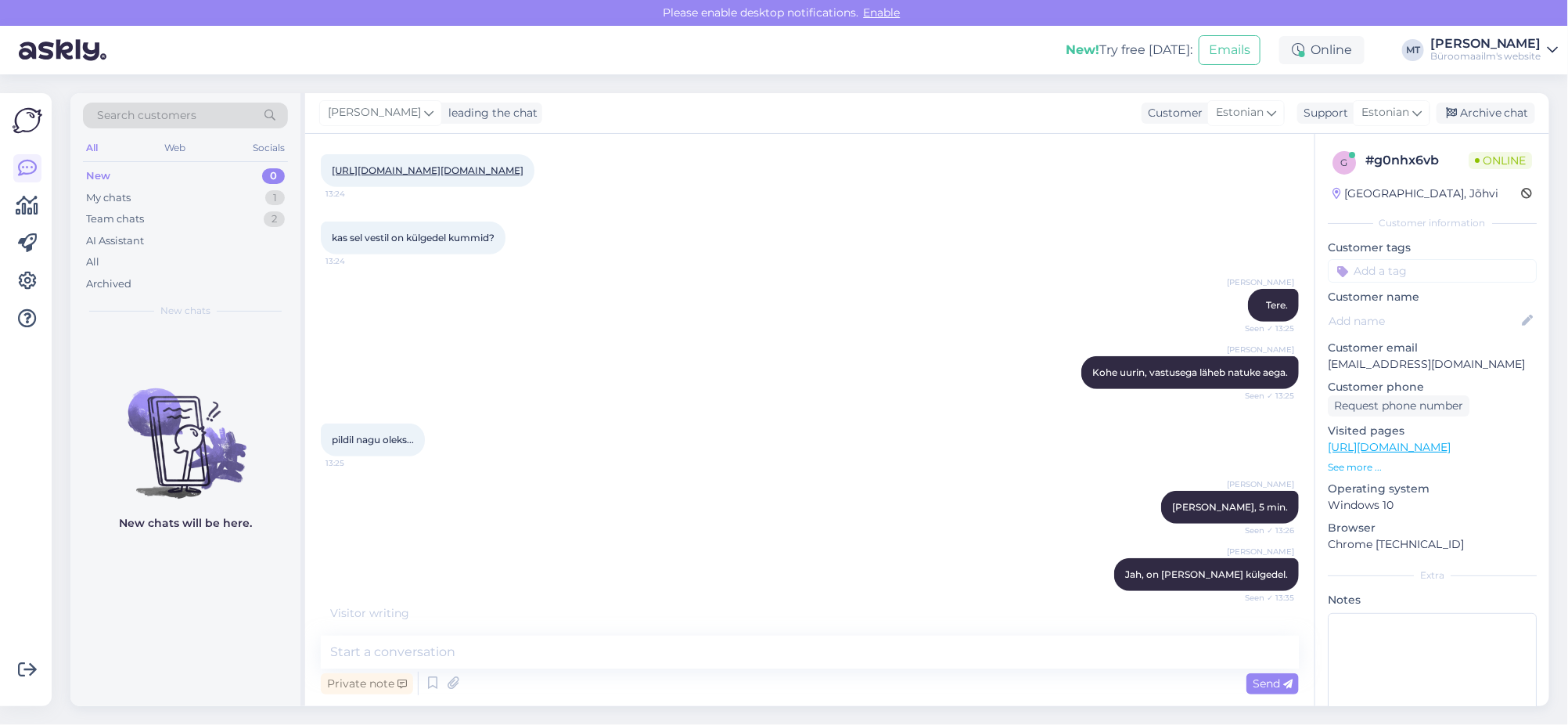
scroll to position [408, 0]
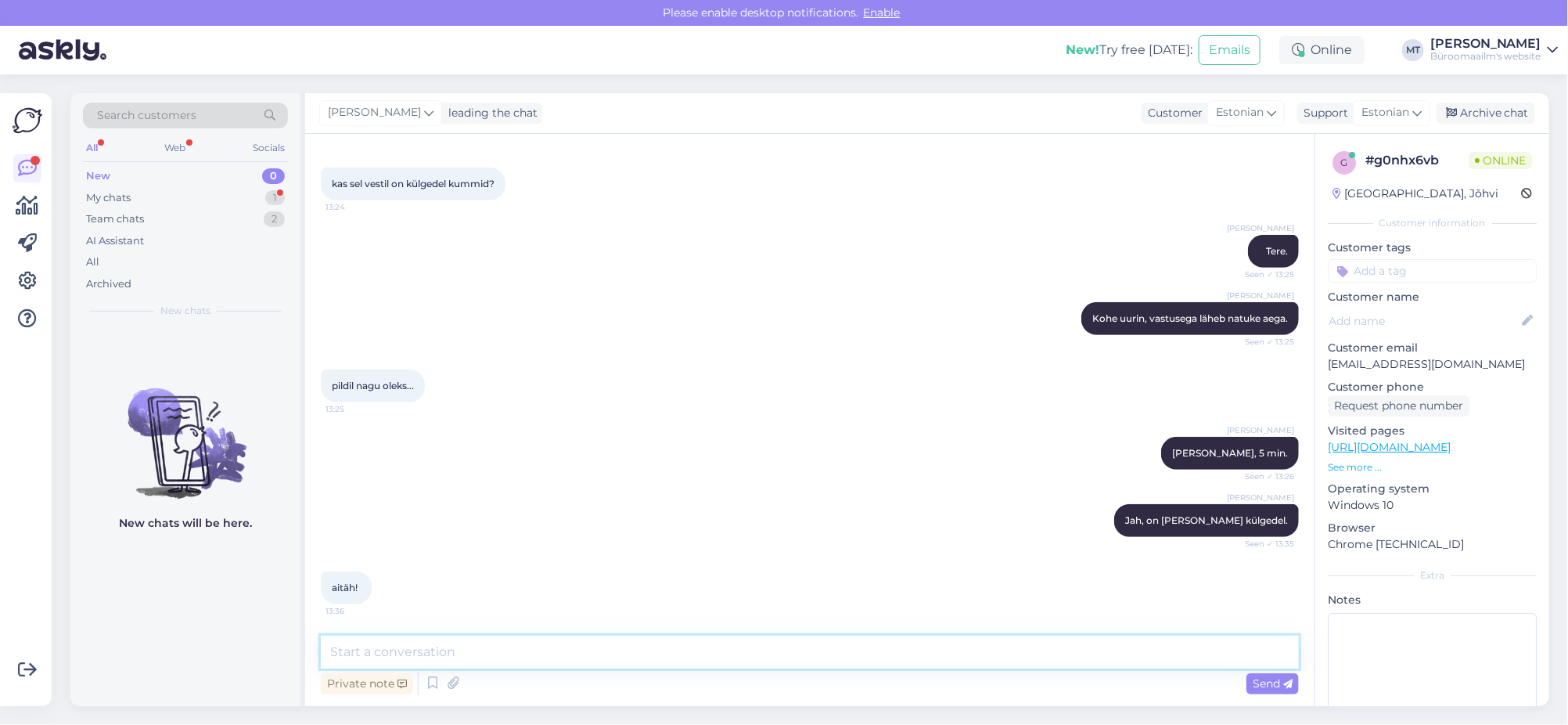
click at [393, 646] on textarea at bounding box center [809, 652] width 978 height 33
type textarea "a"
type textarea "Aitäh."
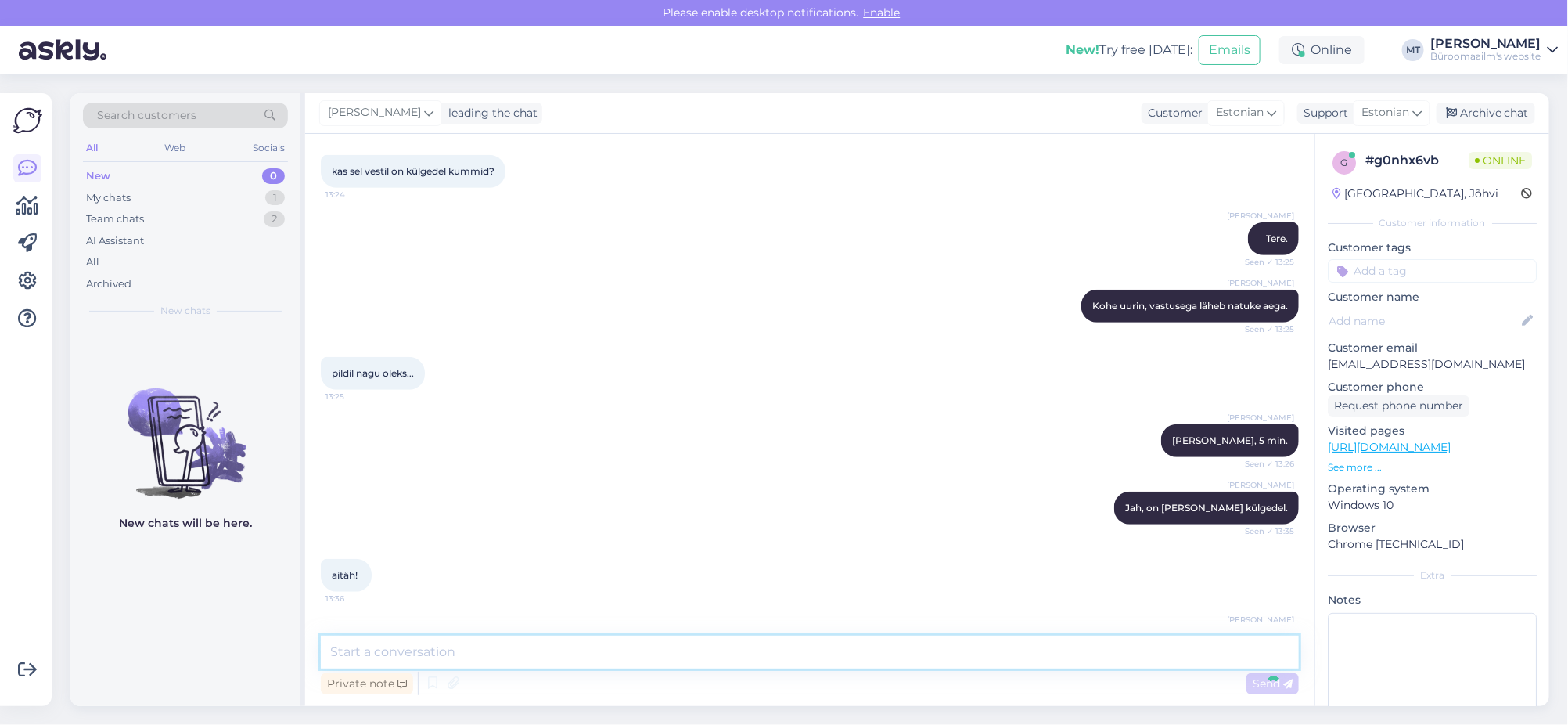
scroll to position [475, 0]
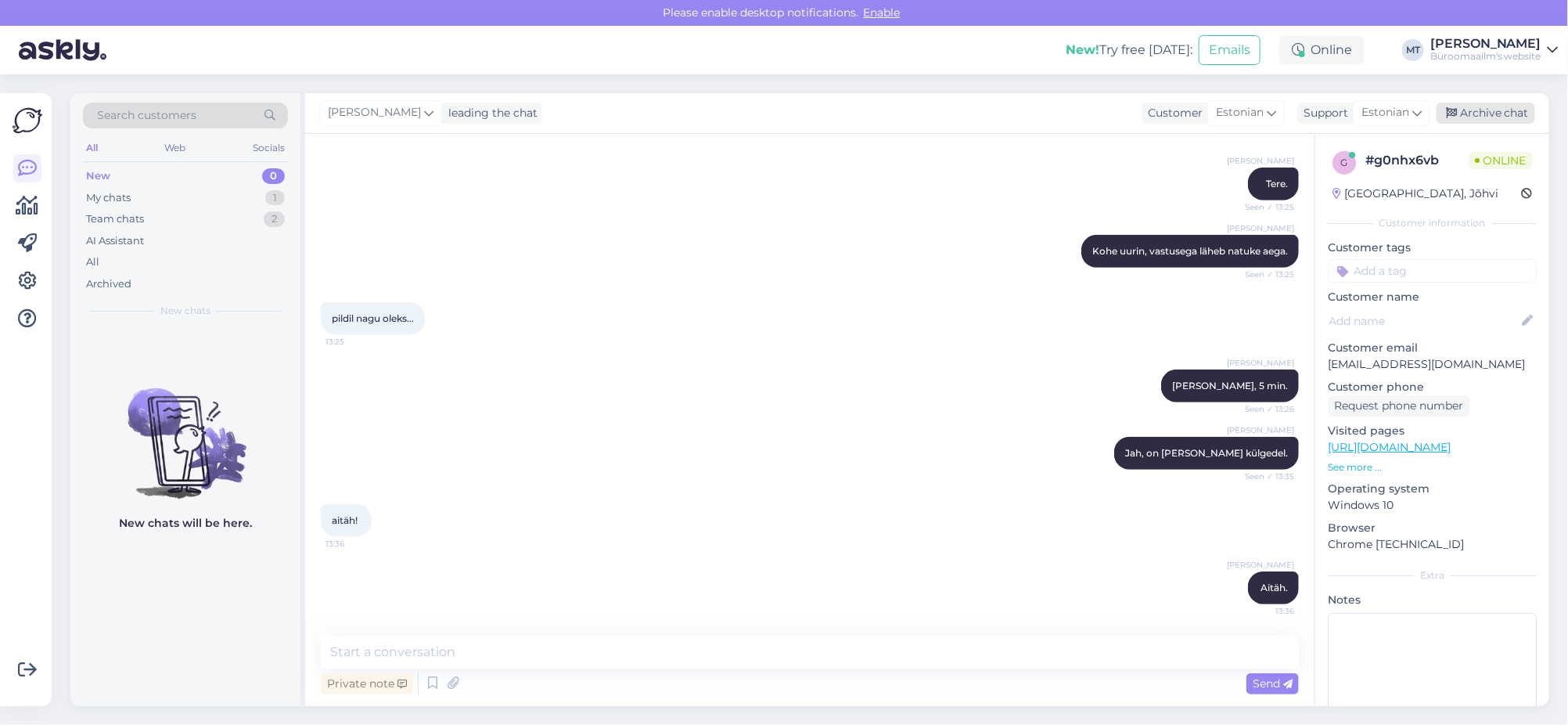
click at [1504, 112] on div "Archive chat" at bounding box center [1486, 113] width 99 height 21
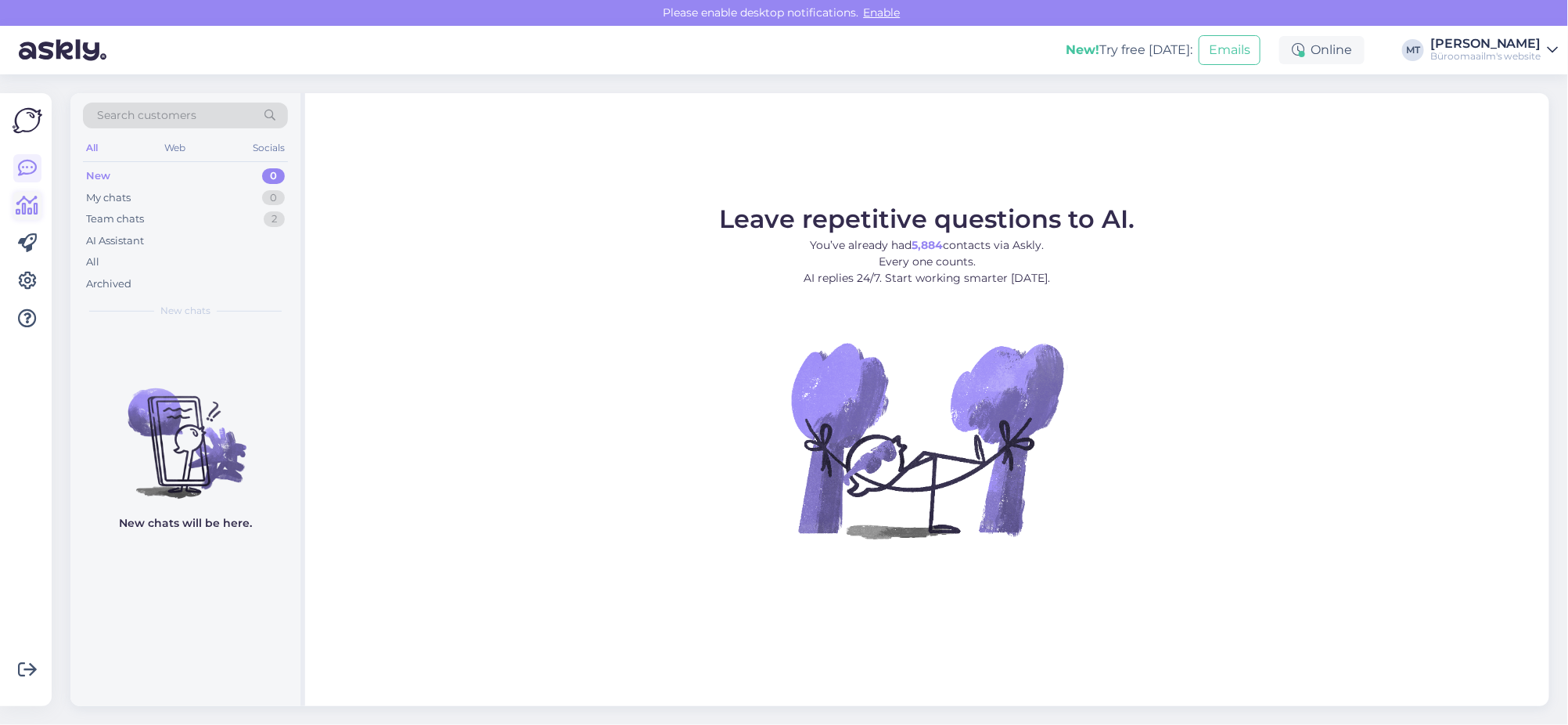
click at [24, 209] on icon at bounding box center [28, 206] width 23 height 19
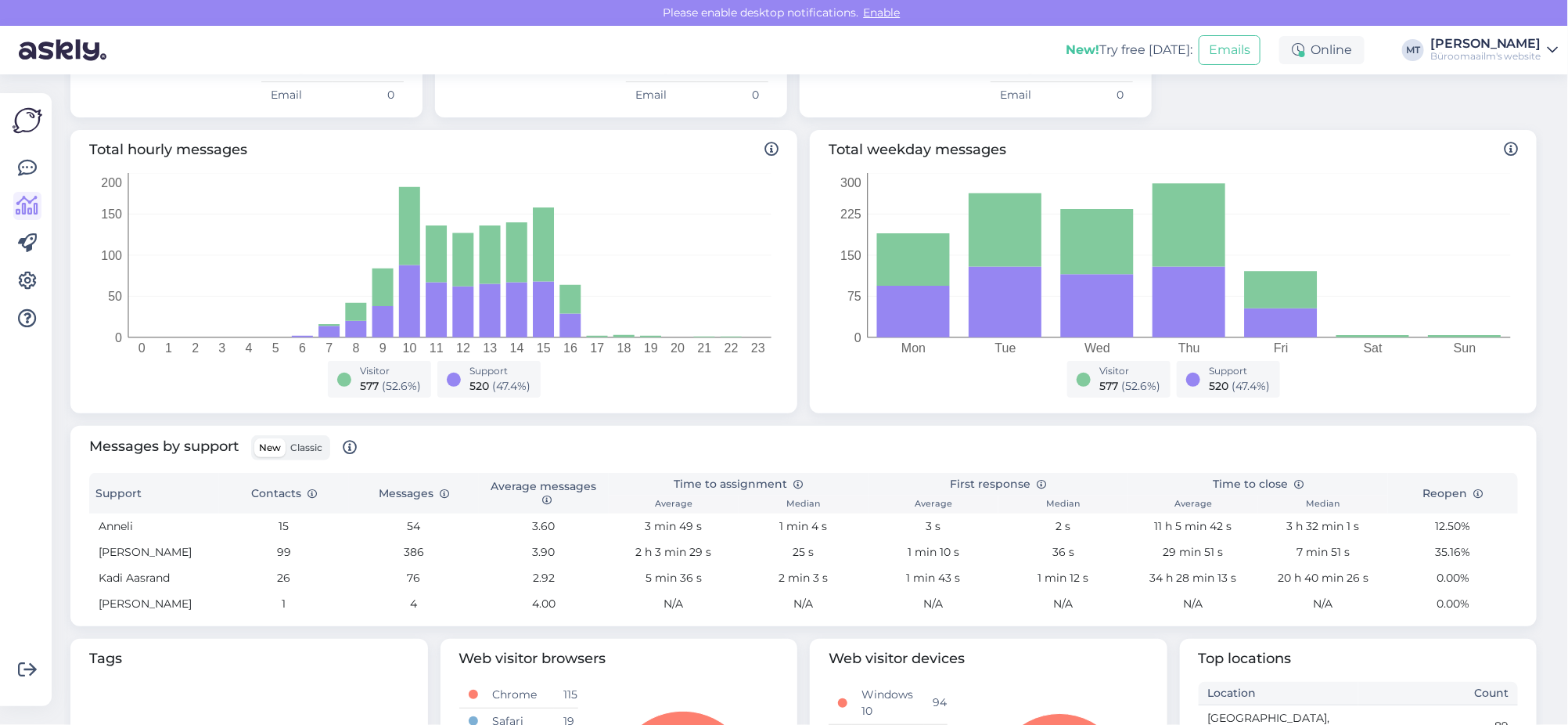
scroll to position [391, 0]
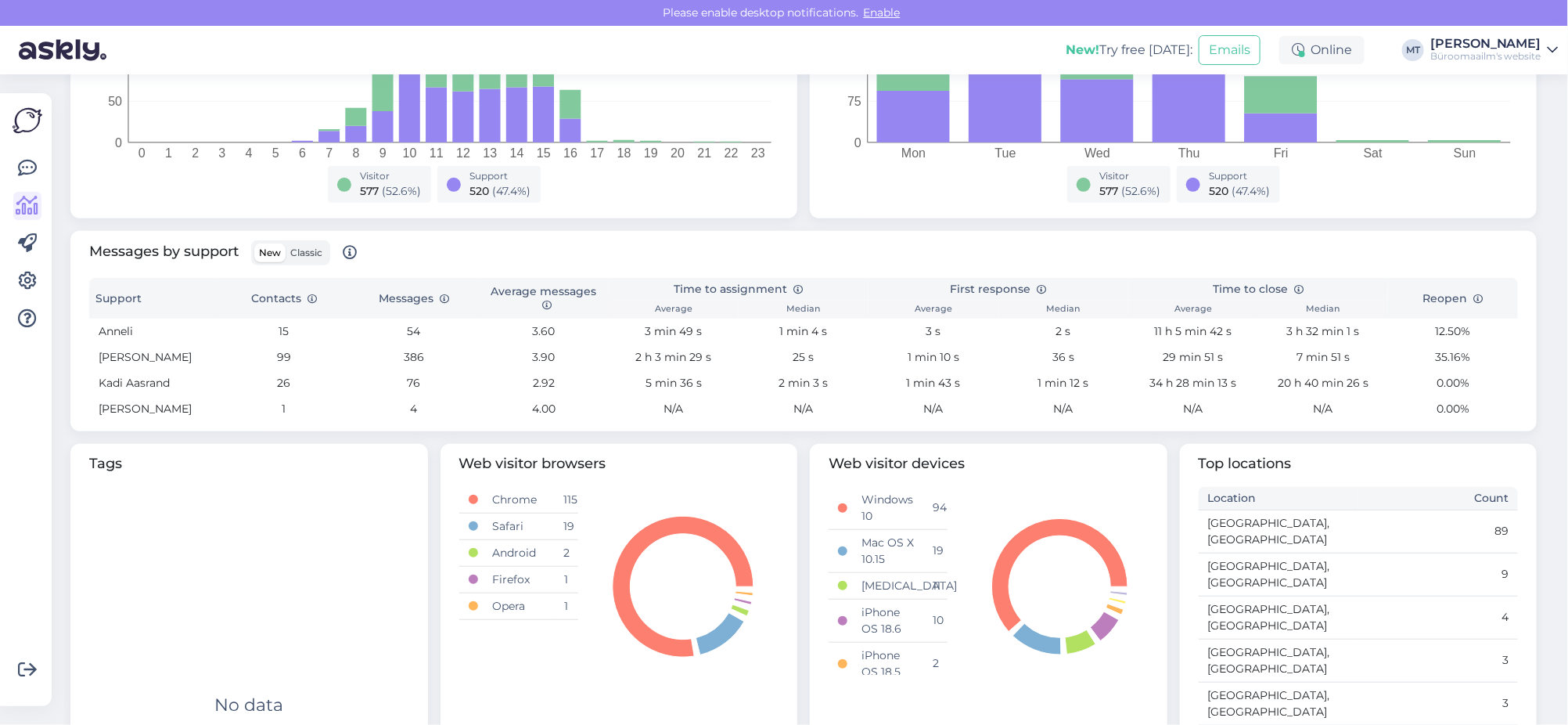
click at [296, 252] on span "Classic" at bounding box center [306, 252] width 32 height 11
click at [285, 244] on input "Classic" at bounding box center [285, 244] width 0 height 0
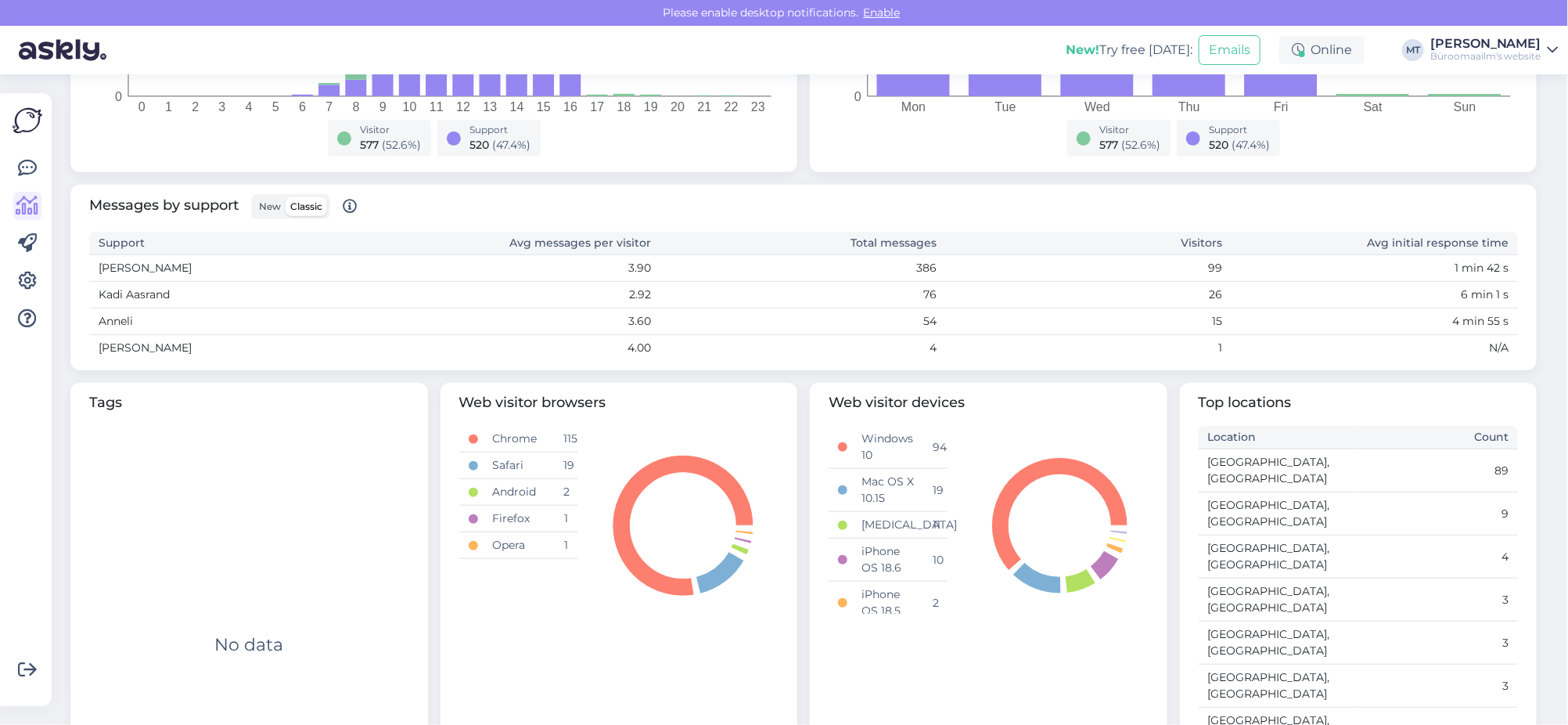
scroll to position [461, 0]
